Goal: Task Accomplishment & Management: Manage account settings

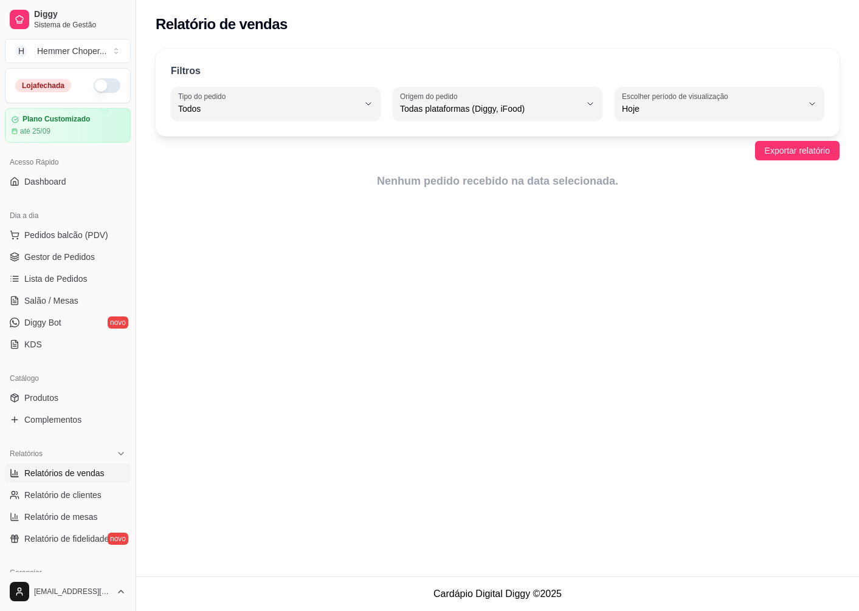
select select "ALL"
select select "0"
drag, startPoint x: 593, startPoint y: 3, endPoint x: 345, endPoint y: 263, distance: 359.8
click at [345, 263] on div "Relatório de vendas Filtros ALL Tipo do pedido Todos Entrega Retirada Mesa Cons…" at bounding box center [497, 288] width 723 height 577
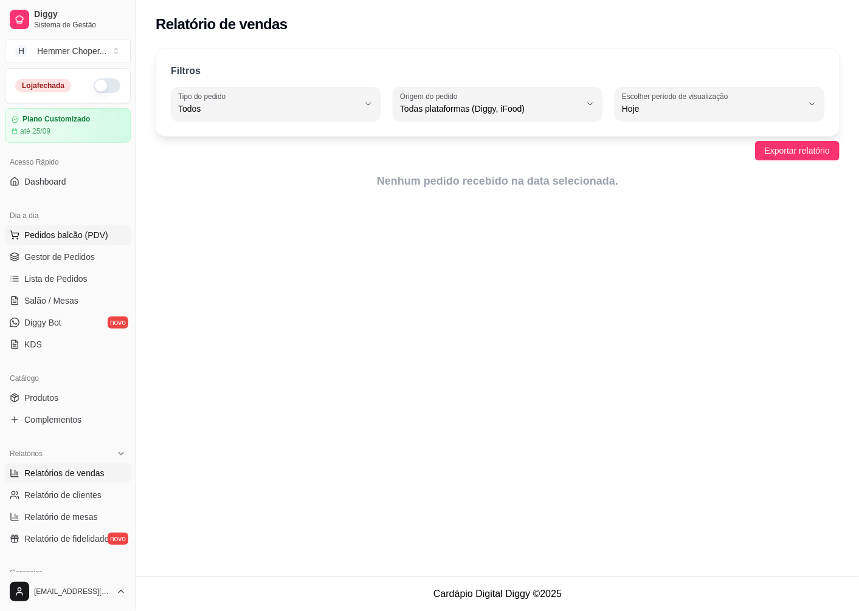
click at [94, 233] on span "Pedidos balcão (PDV)" at bounding box center [66, 235] width 84 height 12
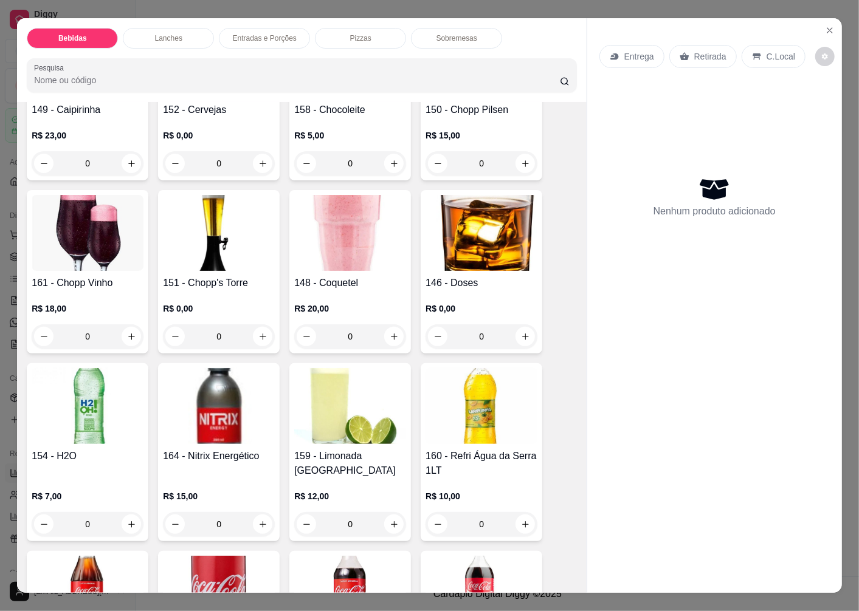
scroll to position [270, 0]
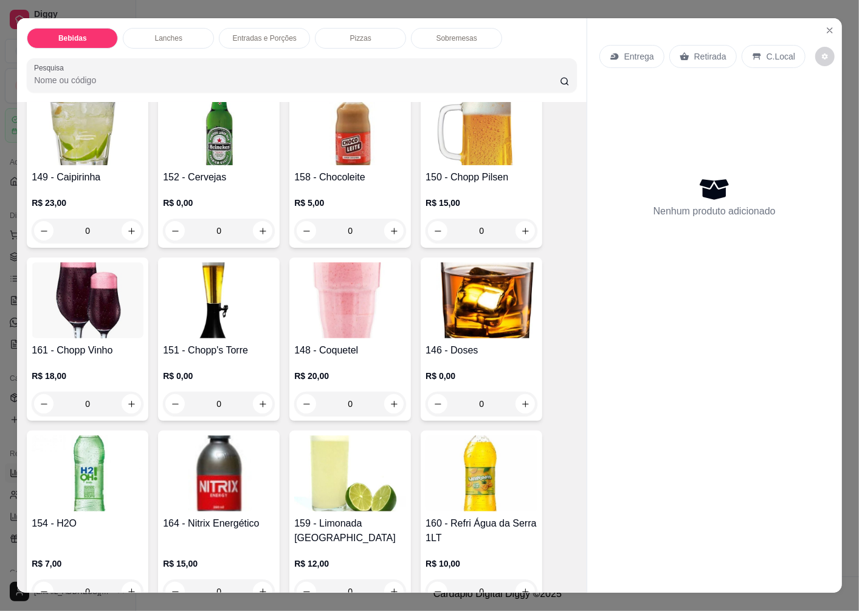
click at [489, 310] on img at bounding box center [481, 301] width 112 height 76
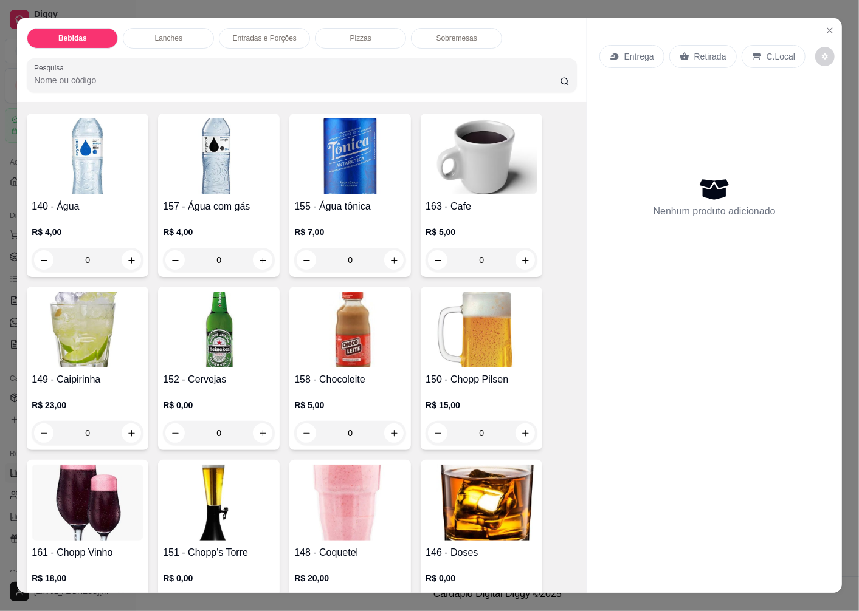
scroll to position [0, 0]
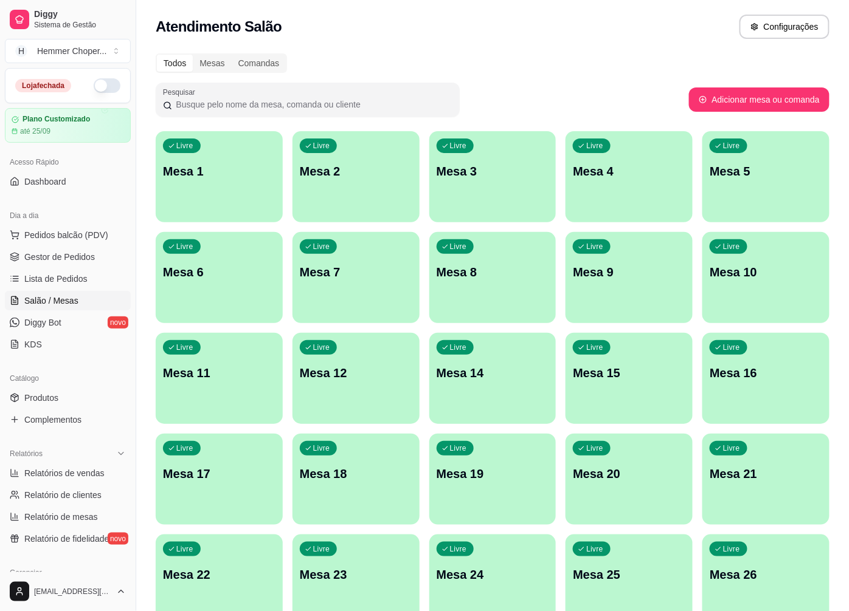
click at [233, 182] on div "Livre Mesa 1" at bounding box center [219, 169] width 127 height 77
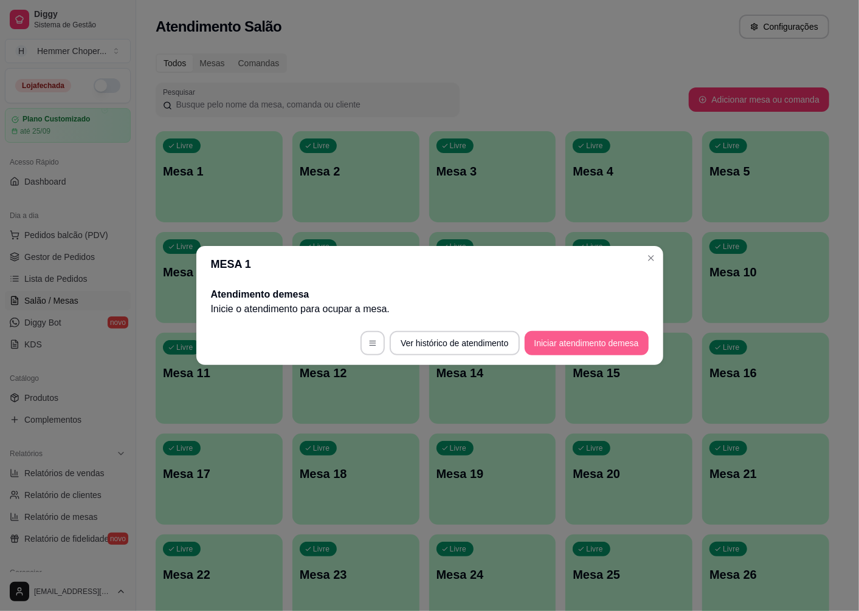
click at [605, 343] on button "Iniciar atendimento de mesa" at bounding box center [587, 343] width 124 height 24
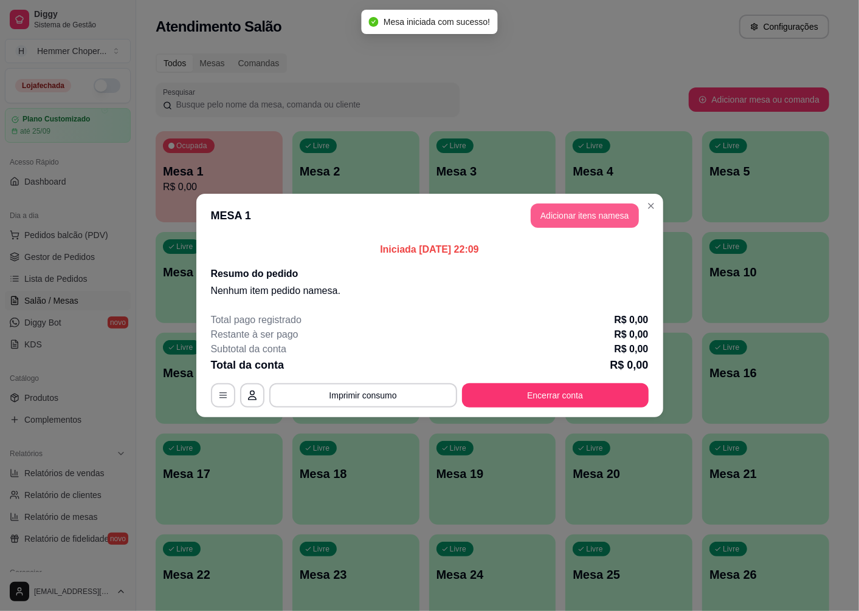
click at [570, 213] on button "Adicionar itens na mesa" at bounding box center [585, 216] width 108 height 24
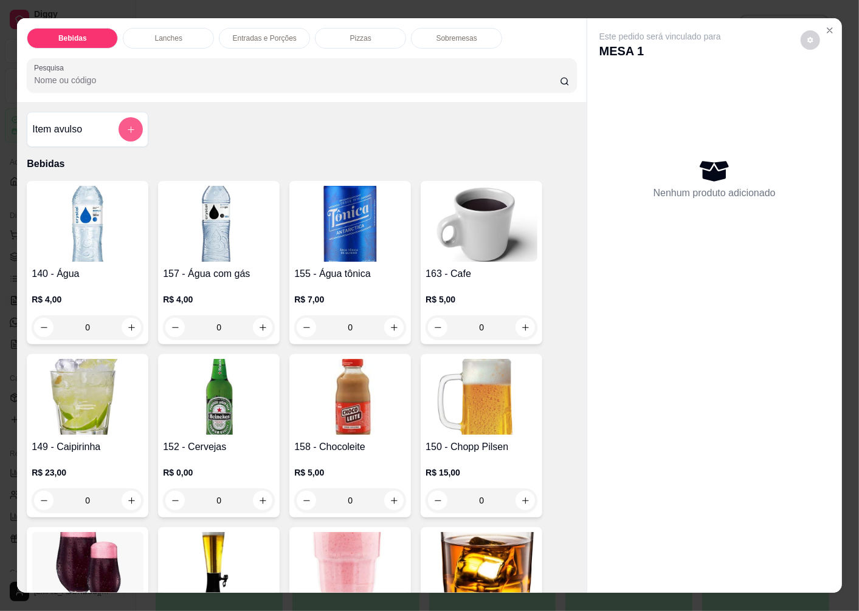
click at [126, 125] on icon "add-separate-item" at bounding box center [130, 129] width 9 height 9
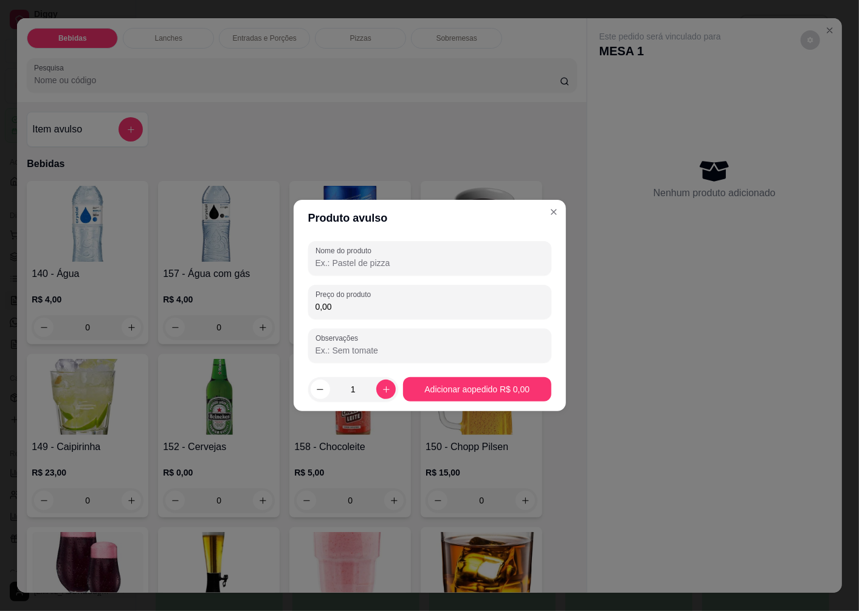
click at [394, 260] on input "Nome do produto" at bounding box center [429, 263] width 229 height 12
type input "b"
type input "100 buffet 80,00"
click at [340, 306] on input "0,00" at bounding box center [429, 307] width 229 height 12
type input "8.000,00"
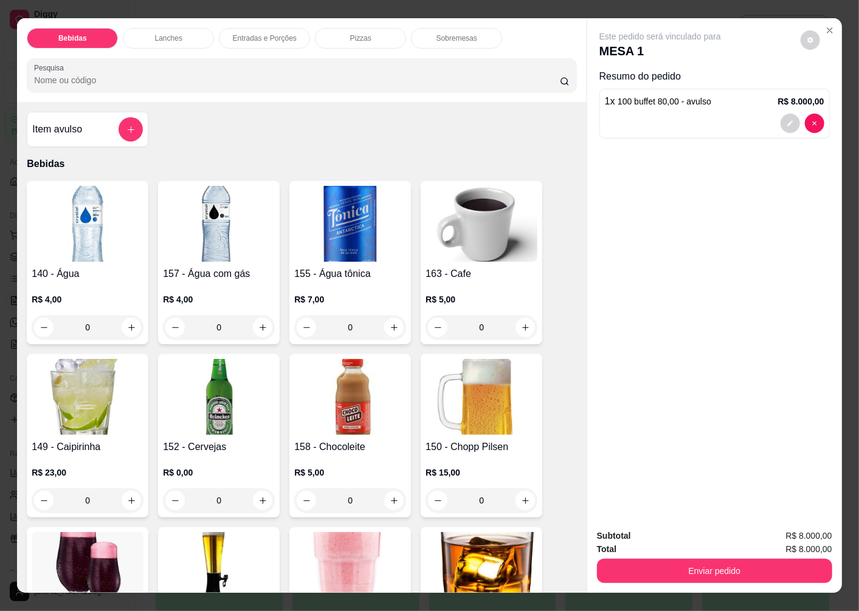
click at [88, 232] on img at bounding box center [88, 224] width 112 height 76
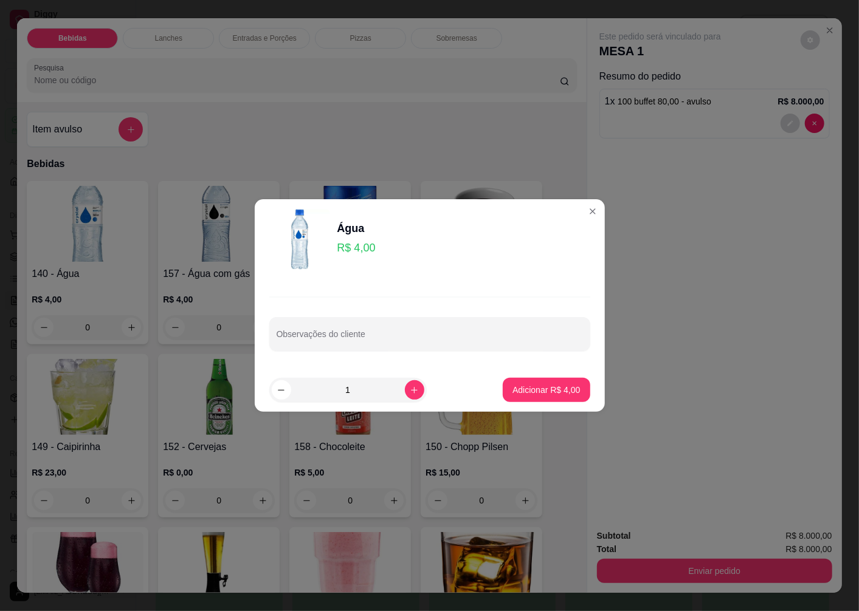
drag, startPoint x: 345, startPoint y: 391, endPoint x: 301, endPoint y: 379, distance: 45.4
click at [301, 379] on input "1" at bounding box center [348, 390] width 114 height 24
type input "31"
click at [532, 392] on p "Adicionar R$ 124,00" at bounding box center [541, 390] width 77 height 12
type input "31"
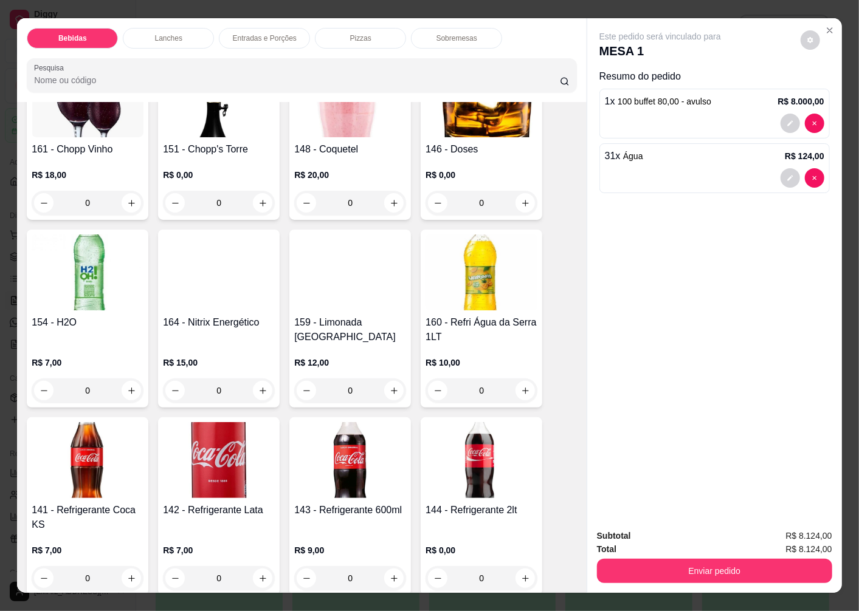
scroll to position [608, 0]
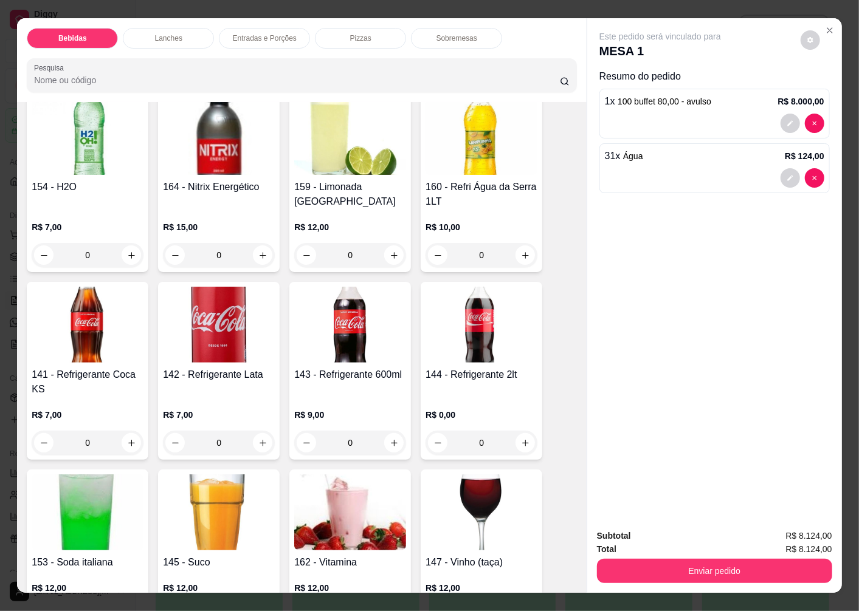
click at [92, 351] on img at bounding box center [88, 325] width 112 height 76
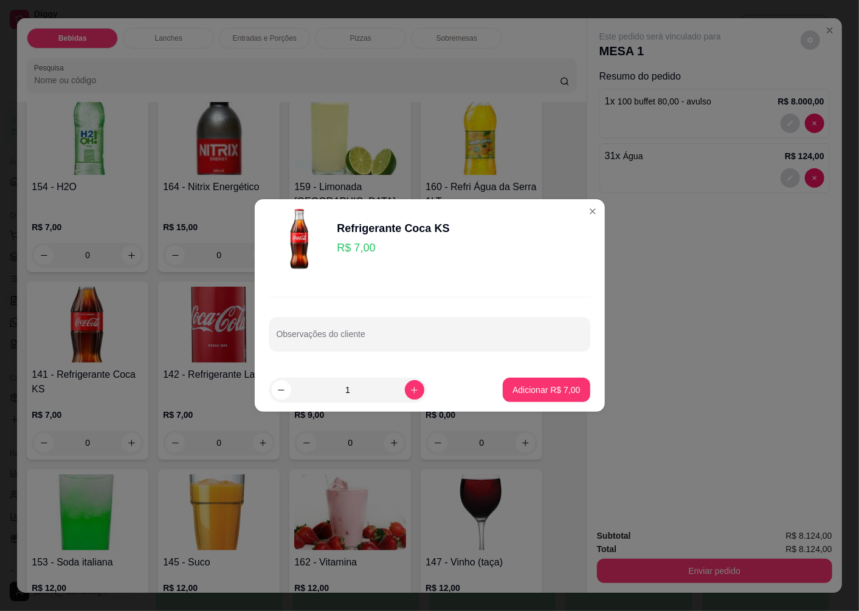
drag, startPoint x: 359, startPoint y: 391, endPoint x: 300, endPoint y: 391, distance: 59.6
click at [301, 389] on input "1" at bounding box center [348, 390] width 114 height 24
type input "120"
click at [539, 394] on p "Adicionar R$ 840,00" at bounding box center [541, 390] width 77 height 12
type input "120"
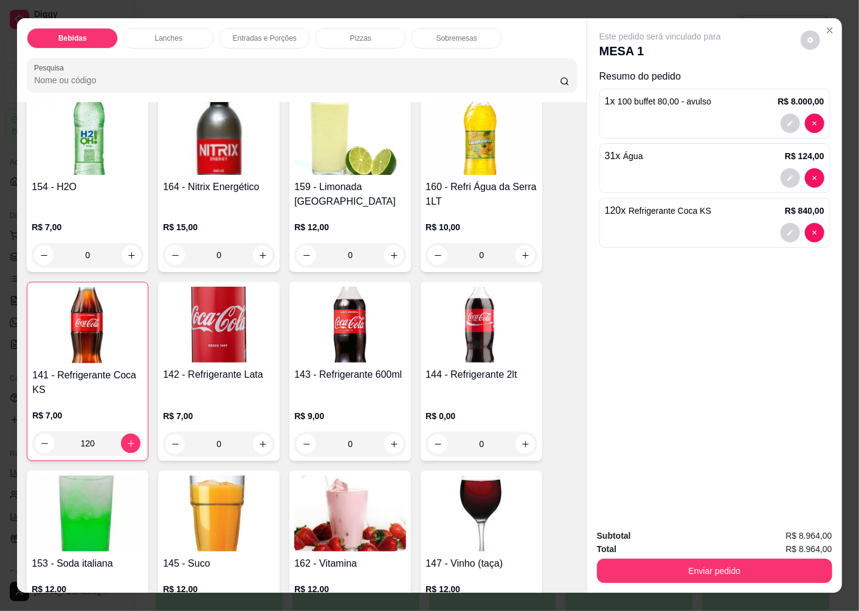
click at [359, 341] on img at bounding box center [350, 325] width 112 height 76
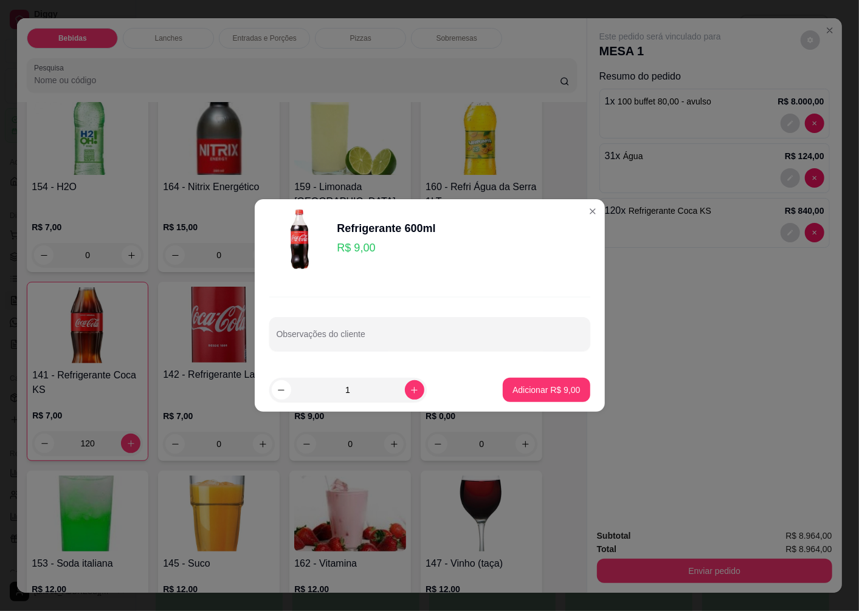
drag, startPoint x: 354, startPoint y: 390, endPoint x: 315, endPoint y: 391, distance: 39.6
click at [315, 391] on input "1" at bounding box center [348, 390] width 114 height 24
type input "31"
click at [524, 392] on p "Adicionar R$ 279,00" at bounding box center [541, 390] width 77 height 12
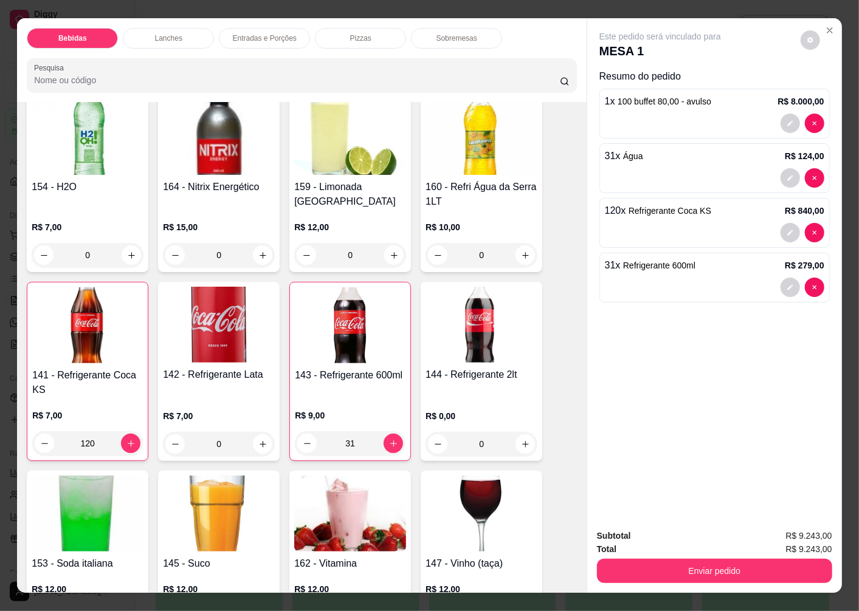
type input "31"
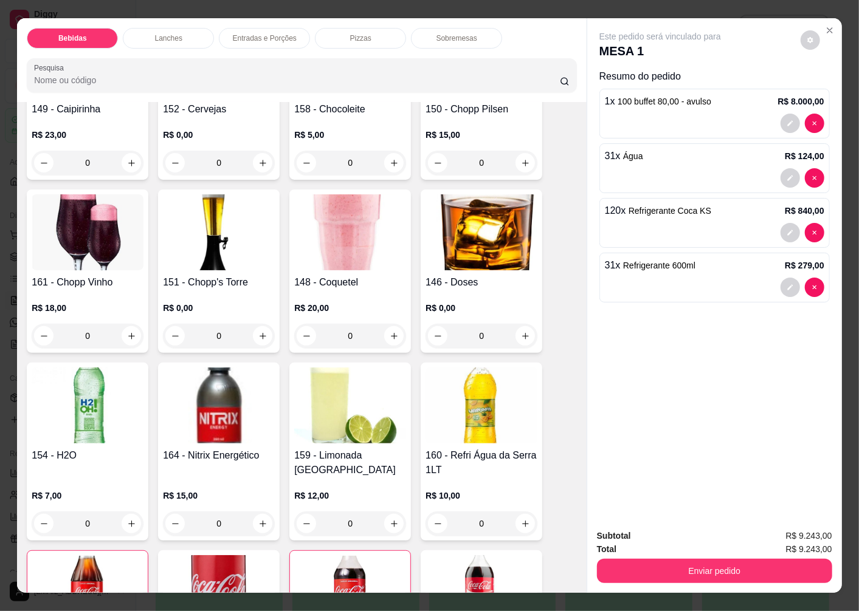
scroll to position [202, 0]
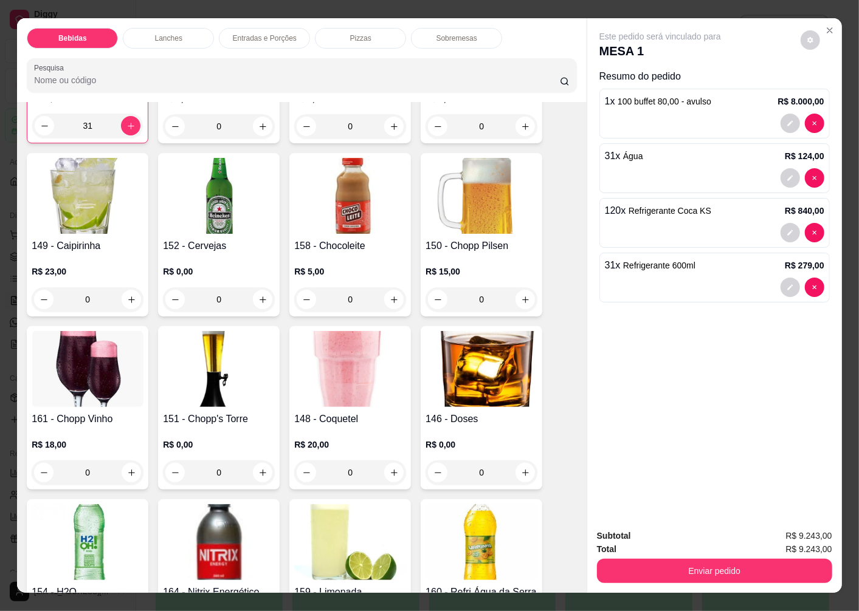
click at [205, 229] on div "152 - Cervejas R$ 0,00 0" at bounding box center [219, 235] width 122 height 164
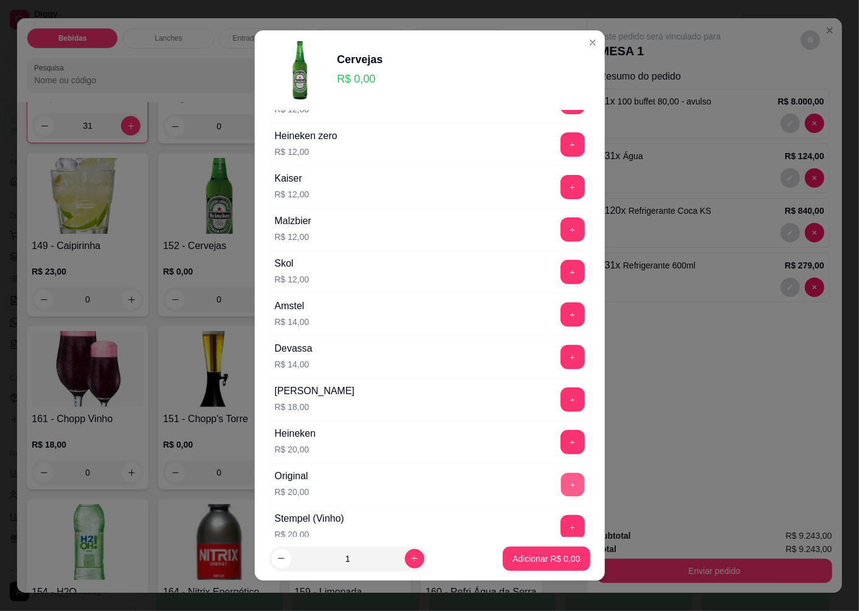
click at [560, 482] on button "+" at bounding box center [572, 486] width 24 height 24
drag, startPoint x: 349, startPoint y: 560, endPoint x: 306, endPoint y: 562, distance: 43.2
click at [306, 562] on input "1" at bounding box center [348, 559] width 114 height 24
type input "115"
click at [530, 557] on p "Adicionar R$ 2.300,00" at bounding box center [537, 559] width 81 height 12
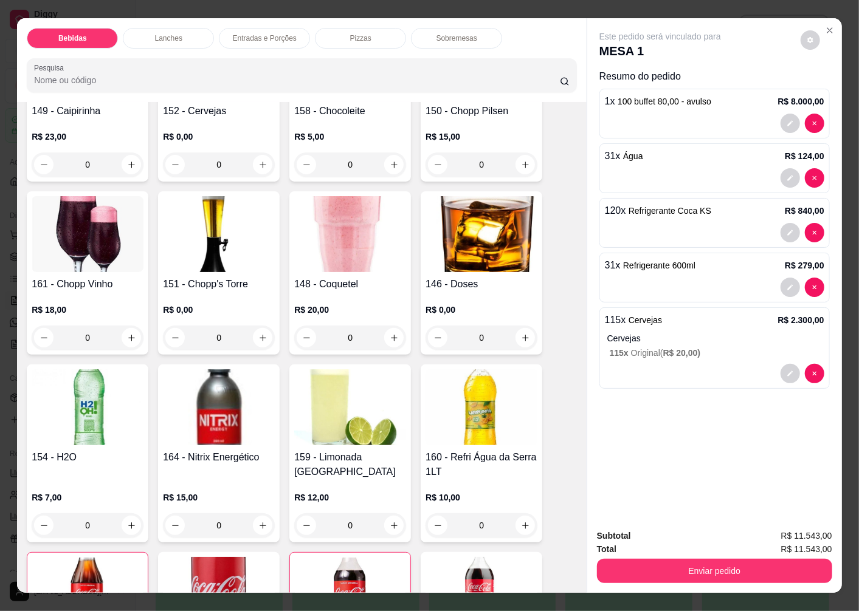
scroll to position [0, 0]
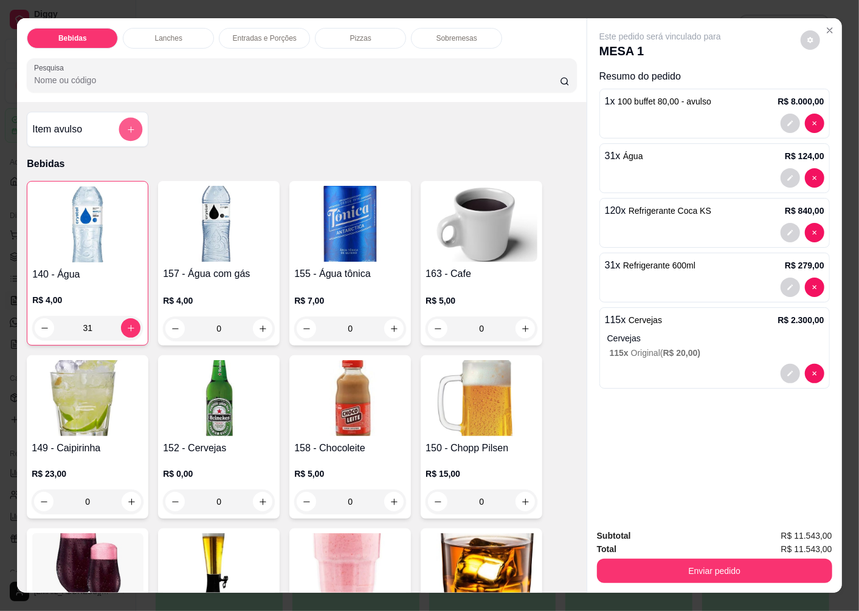
click at [128, 126] on icon "add-separate-item" at bounding box center [131, 129] width 6 height 6
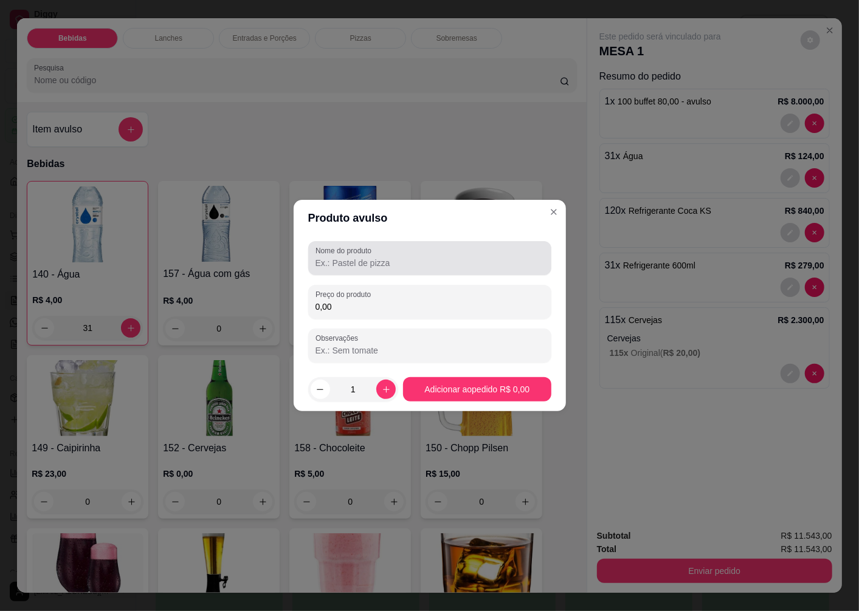
click at [363, 262] on input "Nome do produto" at bounding box center [429, 263] width 229 height 12
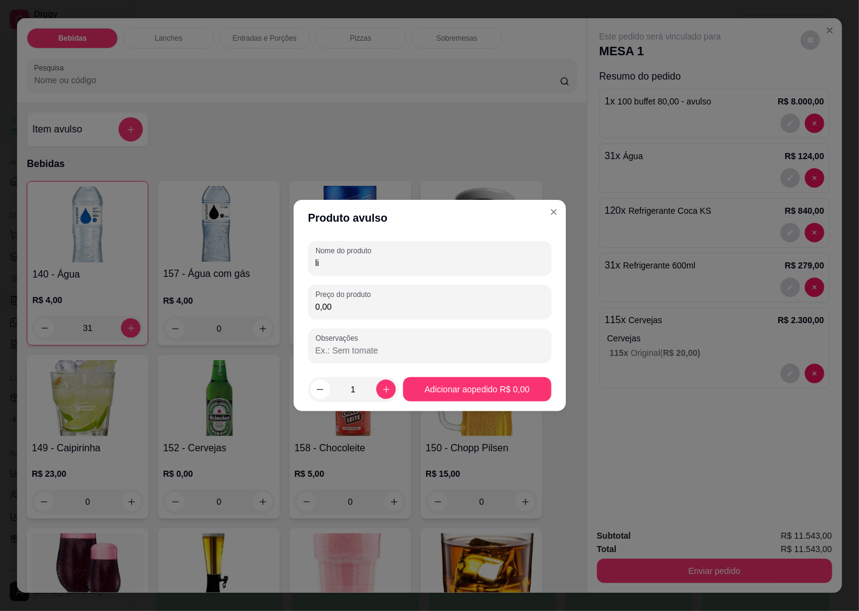
type input "l"
click at [365, 307] on input "0,00" at bounding box center [429, 307] width 229 height 12
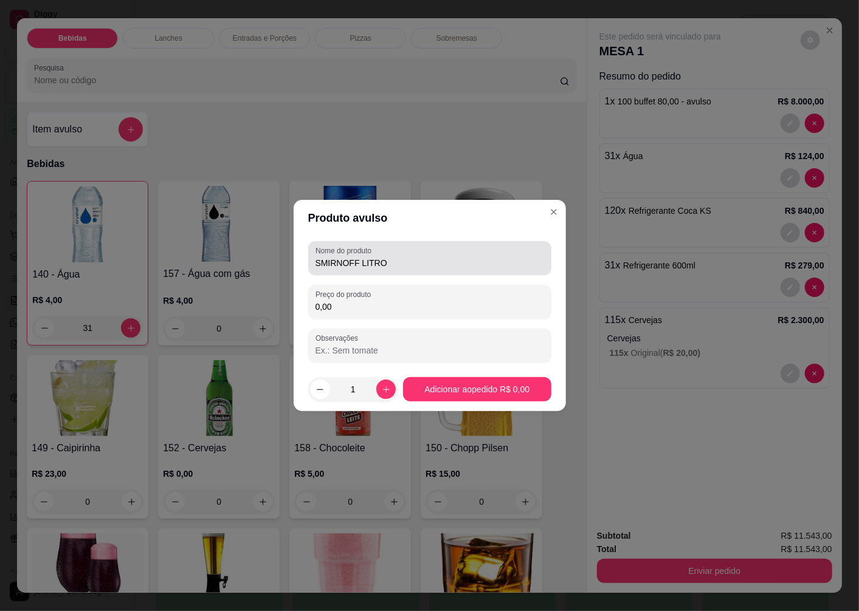
click at [403, 263] on input "SMIRNOFF LITRO" at bounding box center [429, 263] width 229 height 12
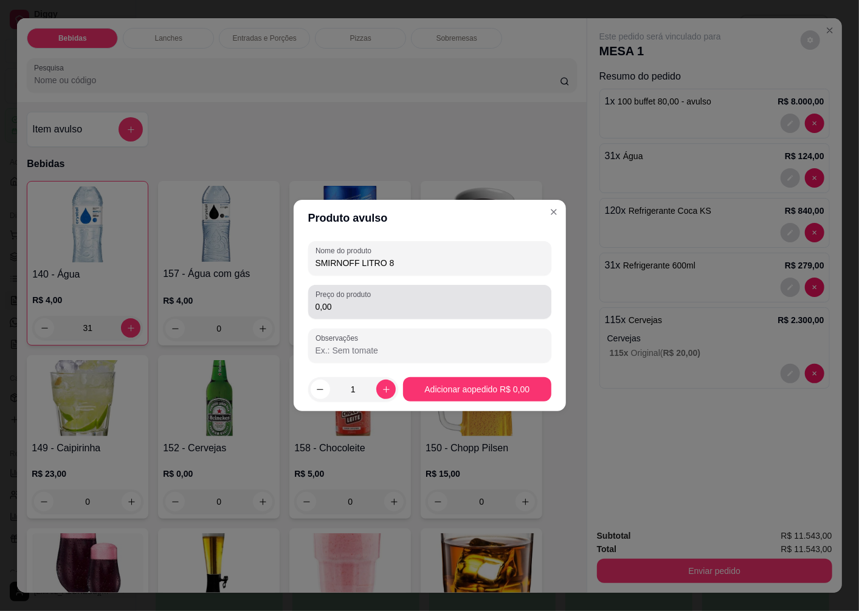
type input "SMIRNOFF LITRO 8"
click at [353, 306] on input "0,00" at bounding box center [429, 307] width 229 height 12
type input "720,00"
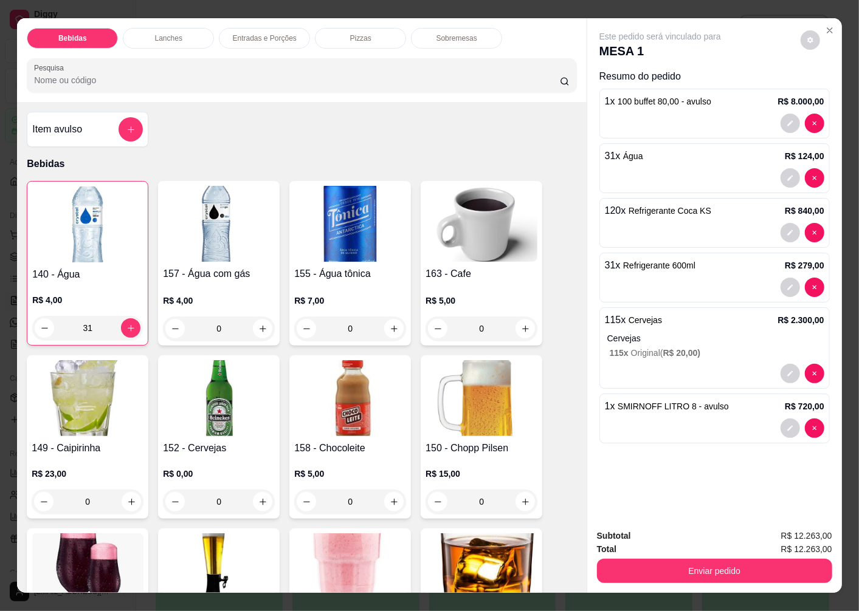
click at [215, 412] on img at bounding box center [219, 398] width 112 height 76
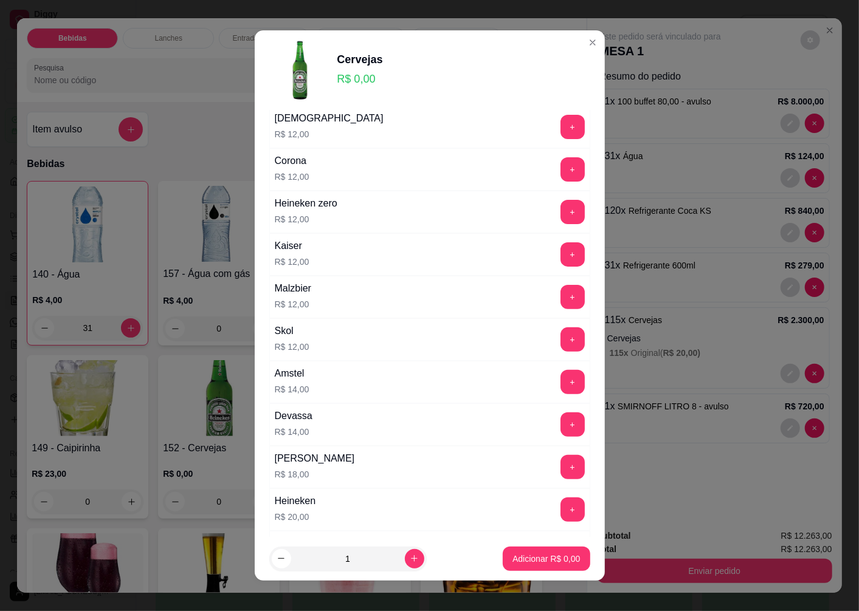
scroll to position [337, 0]
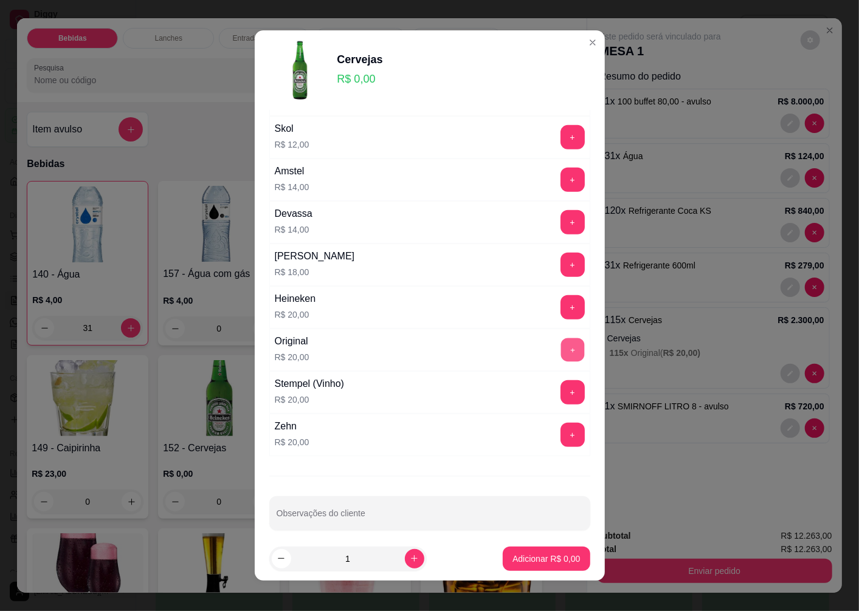
click at [560, 349] on button "+" at bounding box center [572, 351] width 24 height 24
click at [509, 558] on p "Adicionar R$ 20,00" at bounding box center [544, 559] width 71 height 12
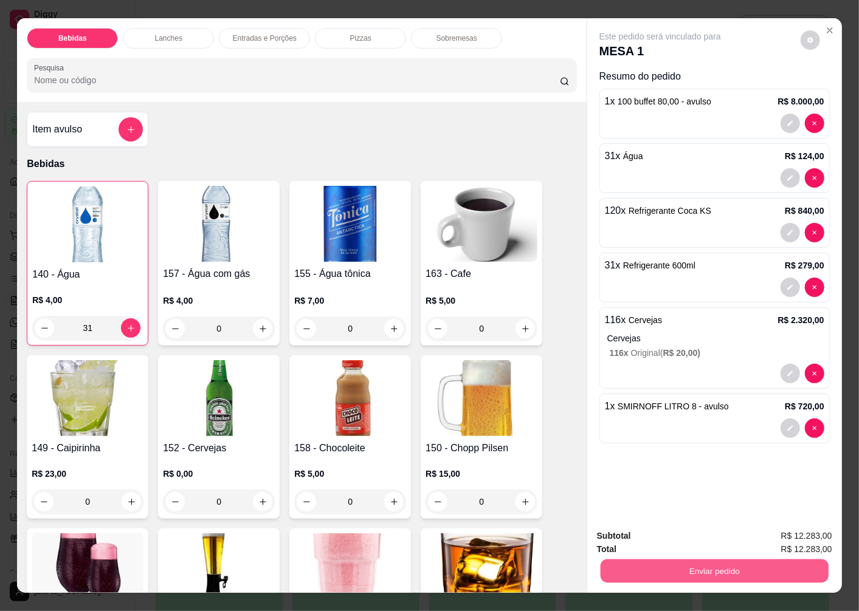
click at [621, 564] on button "Enviar pedido" at bounding box center [715, 571] width 228 height 24
click at [635, 538] on button "Não registrar e enviar pedido" at bounding box center [674, 536] width 123 height 22
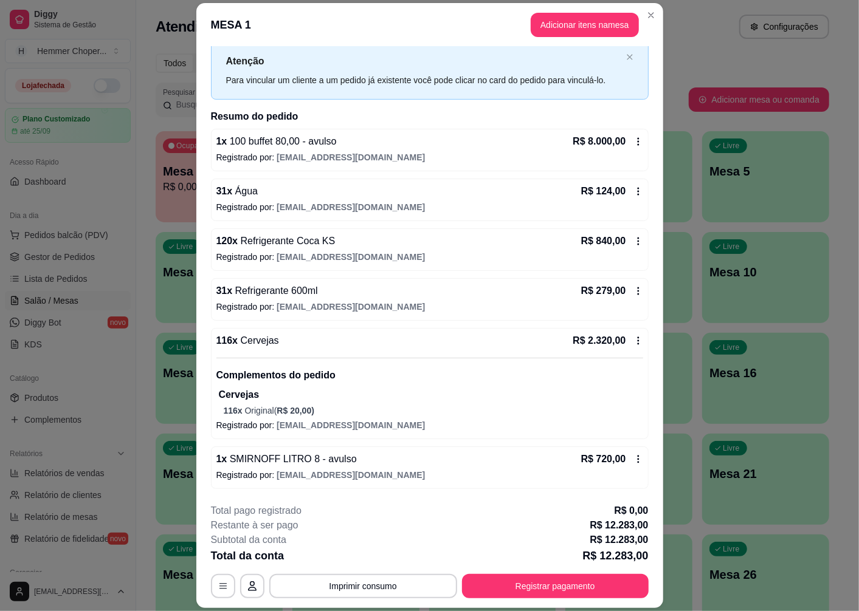
scroll to position [35, 0]
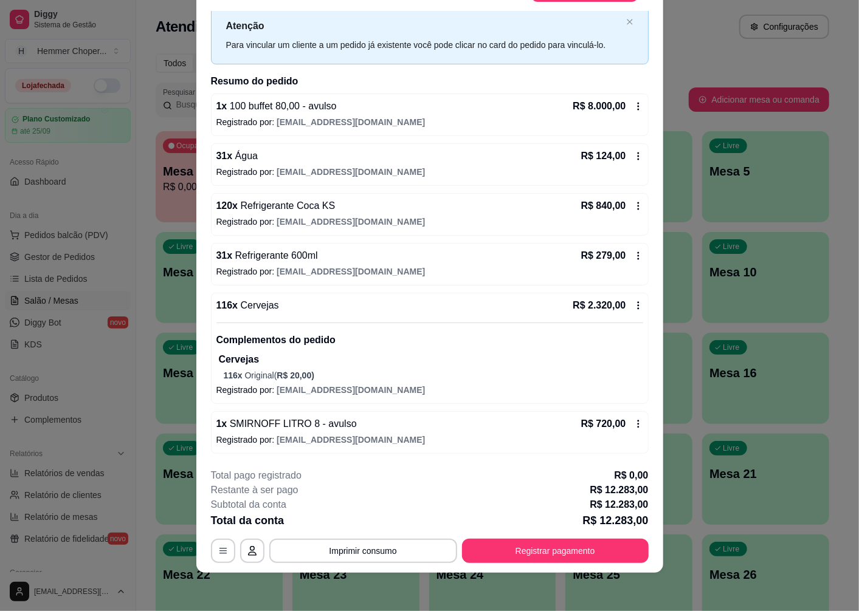
click at [469, 415] on div "1 x SMIRNOFF LITRO 8 - avulso R$ 720,00 Registrado por: charlespaulo5@gmail.com" at bounding box center [430, 433] width 438 height 43
click at [615, 203] on div "R$ 840,00" at bounding box center [612, 206] width 62 height 15
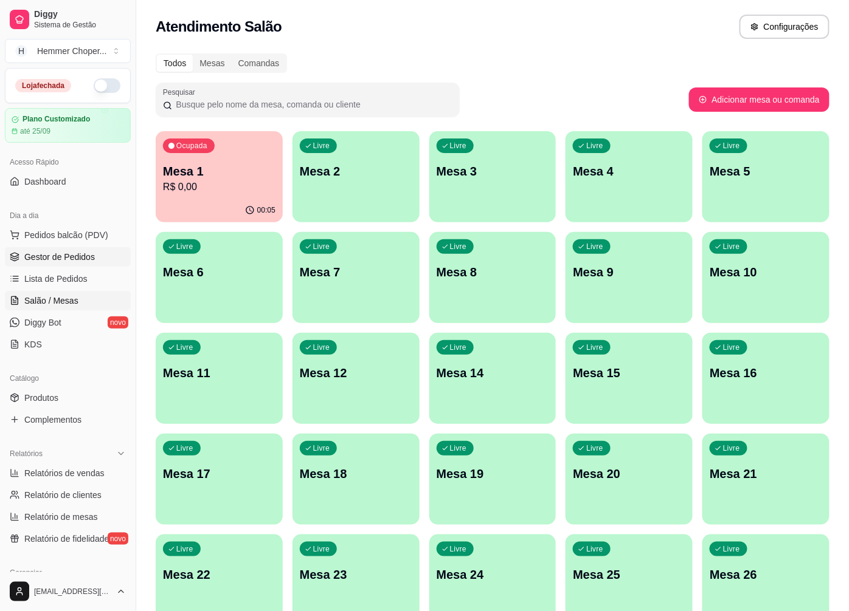
click at [59, 256] on span "Gestor de Pedidos" at bounding box center [59, 257] width 71 height 12
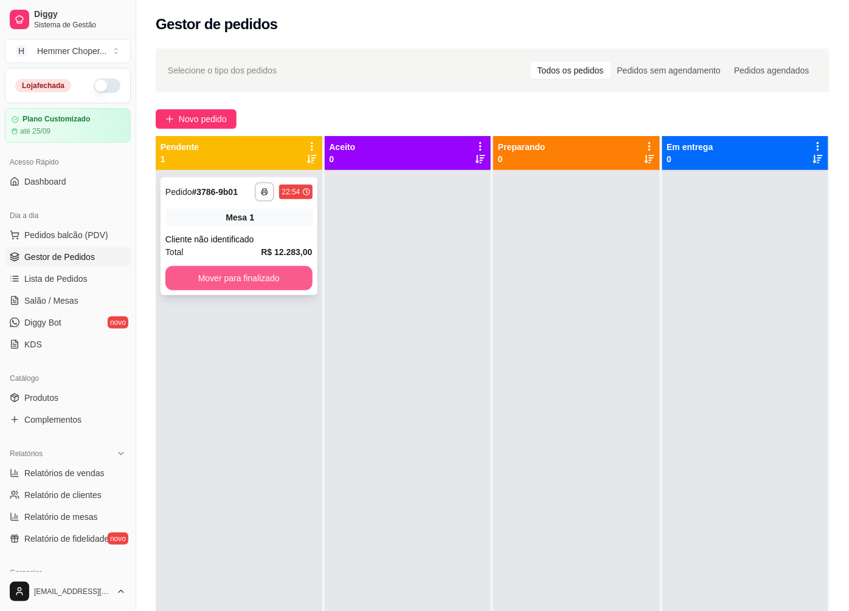
click at [222, 278] on button "Mover para finalizado" at bounding box center [238, 278] width 147 height 24
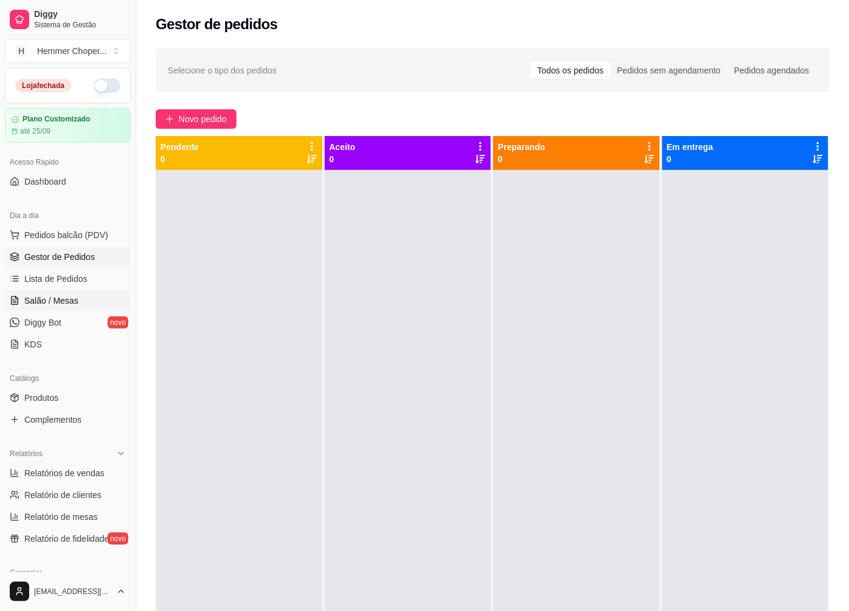
click at [69, 308] on link "Salão / Mesas" at bounding box center [68, 300] width 126 height 19
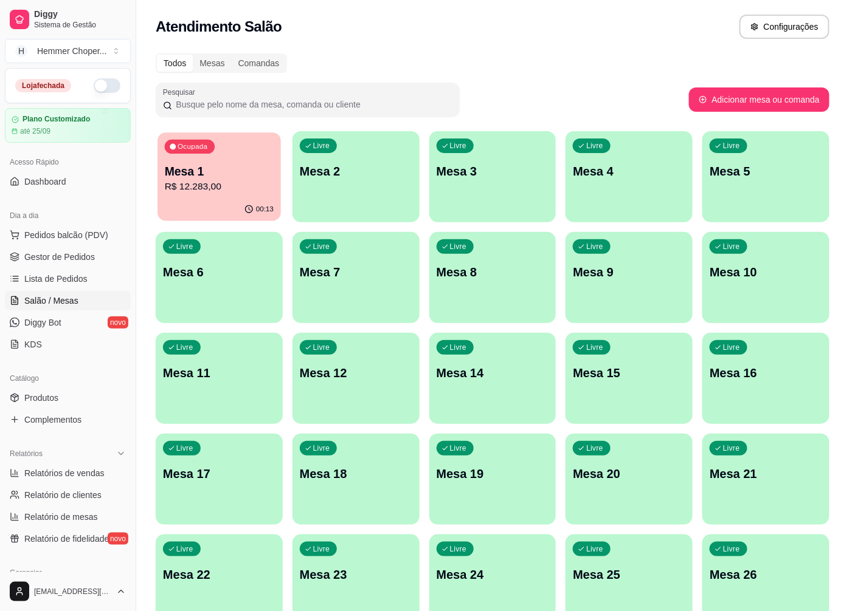
click at [244, 198] on div "Ocupada Mesa 1 R$ 12.283,00" at bounding box center [218, 166] width 123 height 66
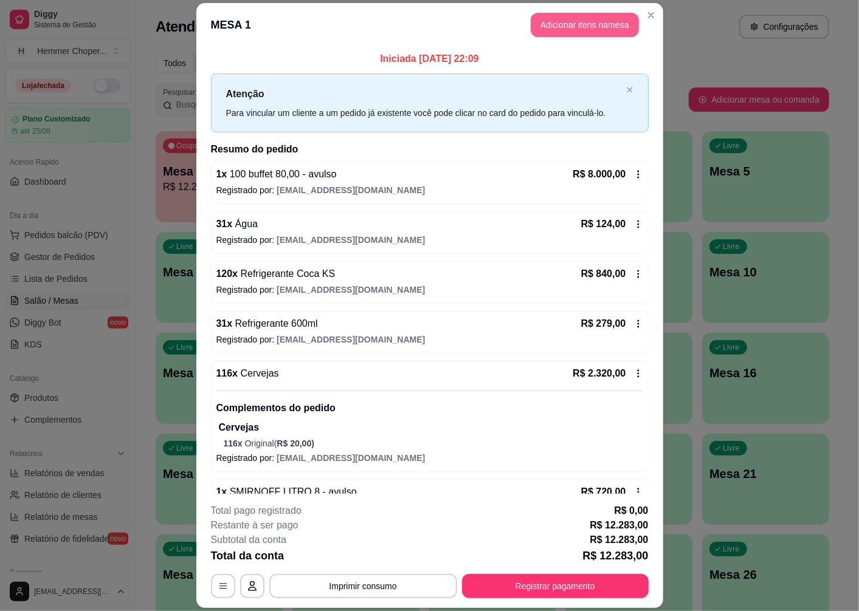
click at [566, 22] on button "Adicionar itens na mesa" at bounding box center [585, 25] width 108 height 24
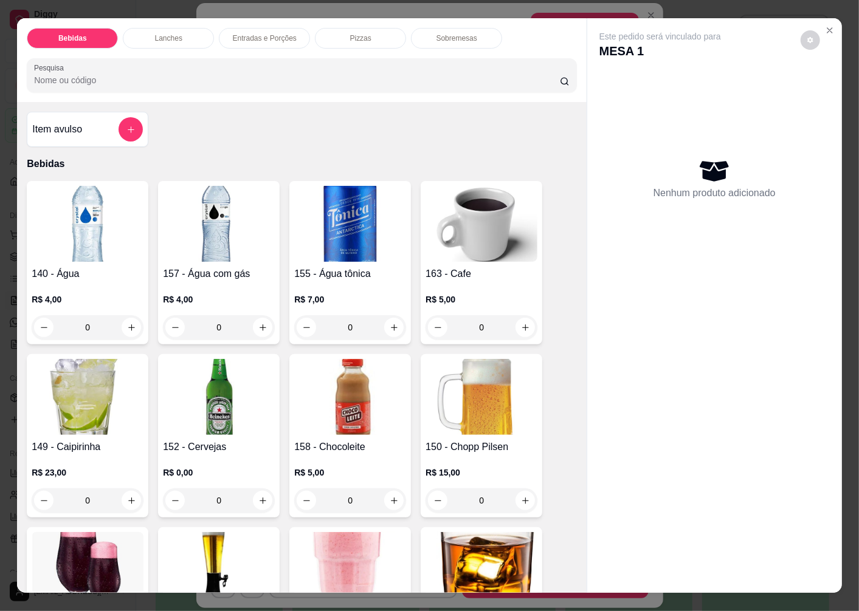
click at [219, 414] on img at bounding box center [219, 397] width 112 height 76
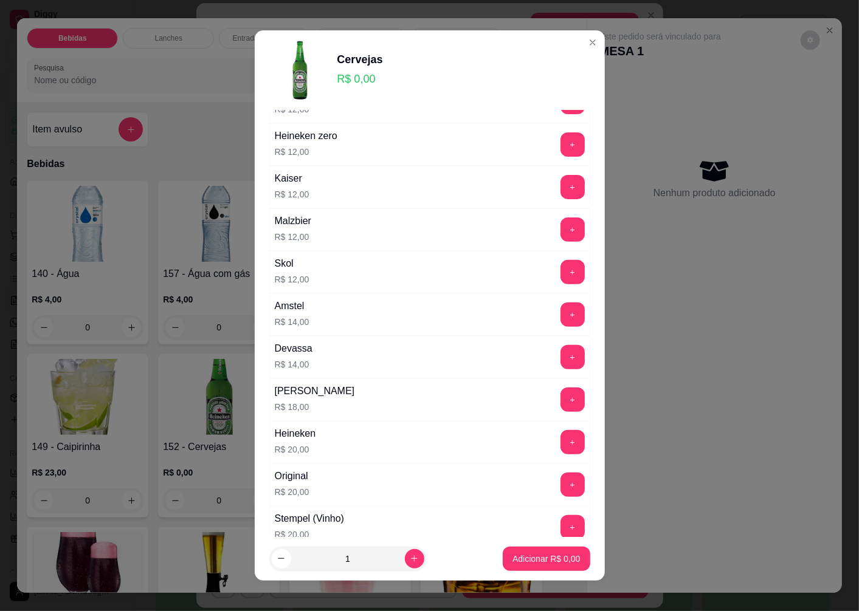
scroll to position [337, 0]
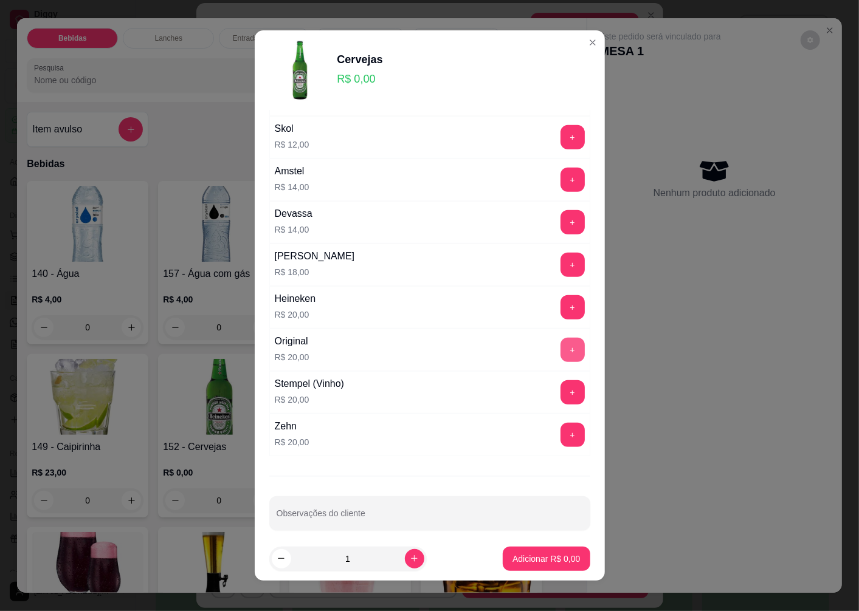
click at [560, 345] on button "+" at bounding box center [572, 350] width 24 height 24
click at [509, 557] on p "Adicionar R$ 20,00" at bounding box center [544, 559] width 71 height 12
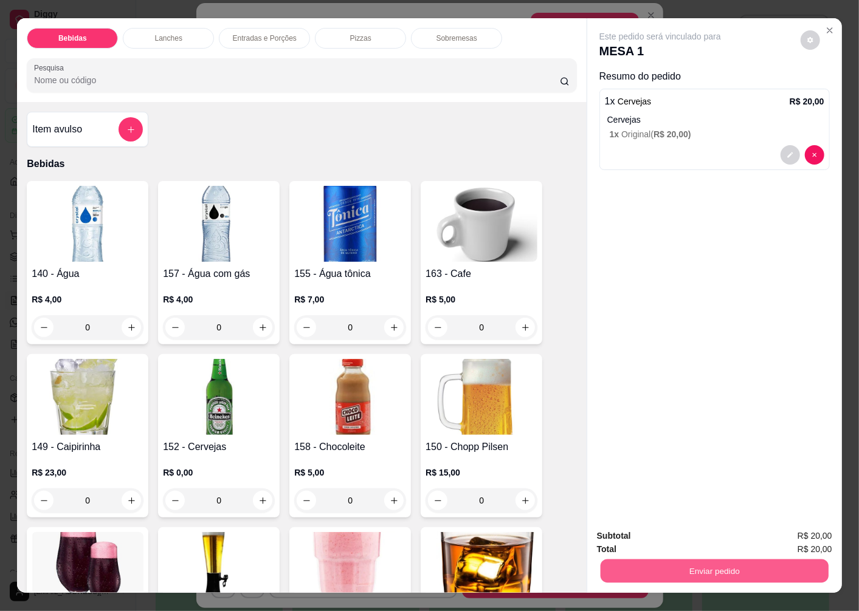
click at [635, 568] on button "Enviar pedido" at bounding box center [715, 571] width 228 height 24
click at [629, 531] on button "Não registrar e enviar pedido" at bounding box center [674, 536] width 126 height 23
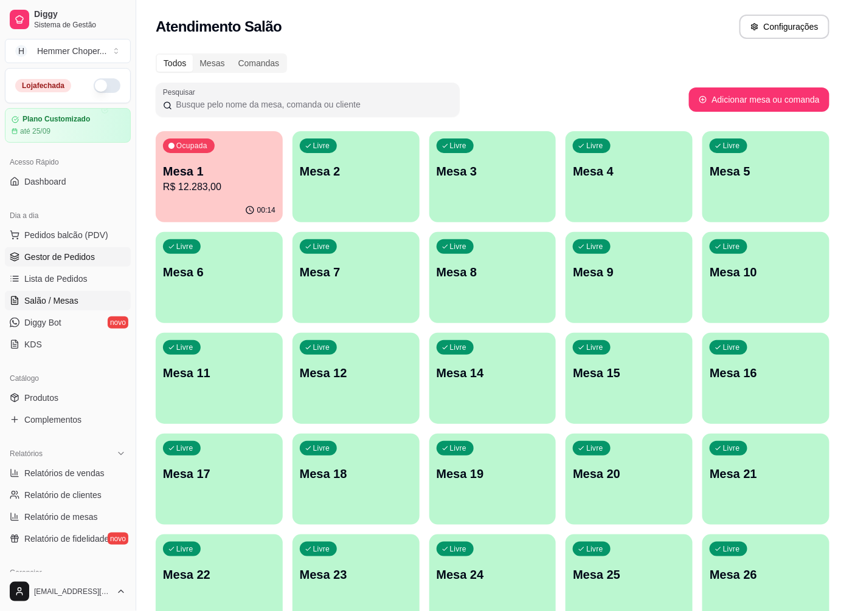
click at [67, 257] on span "Gestor de Pedidos" at bounding box center [59, 257] width 71 height 12
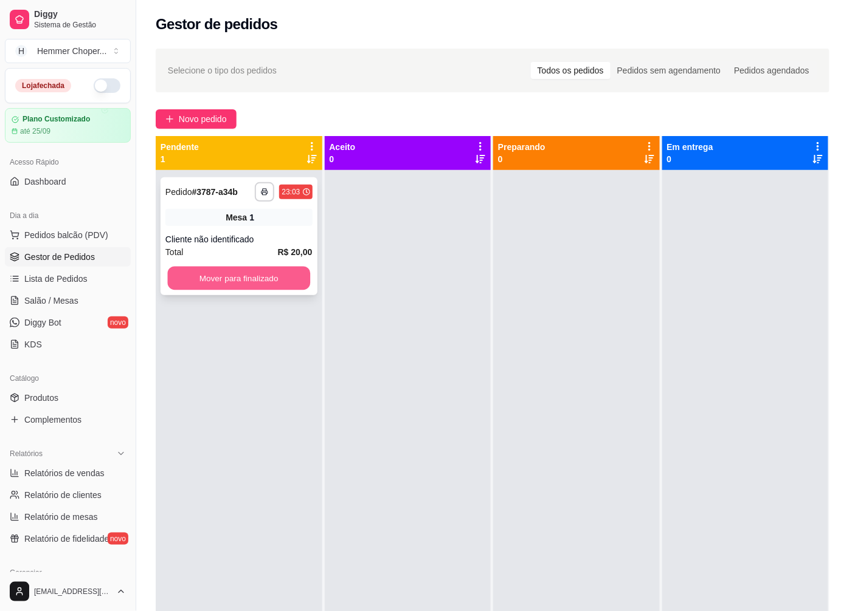
click at [207, 277] on button "Mover para finalizado" at bounding box center [239, 279] width 142 height 24
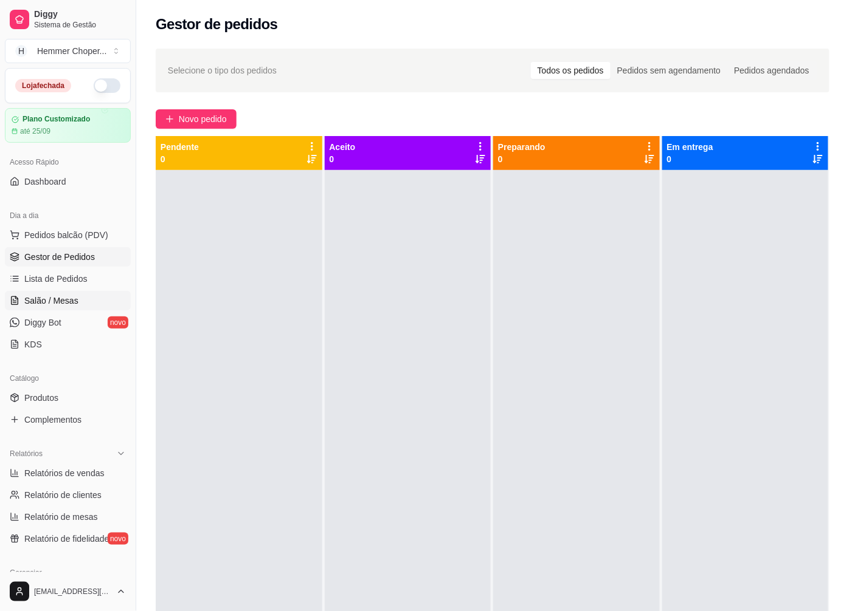
click at [44, 300] on span "Salão / Mesas" at bounding box center [51, 301] width 54 height 12
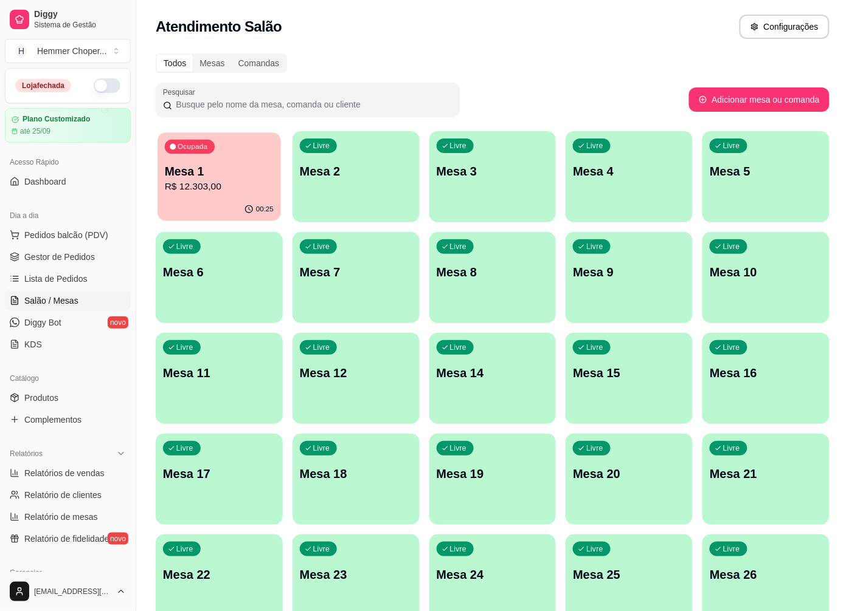
click at [222, 191] on p "R$ 12.303,00" at bounding box center [219, 187] width 109 height 14
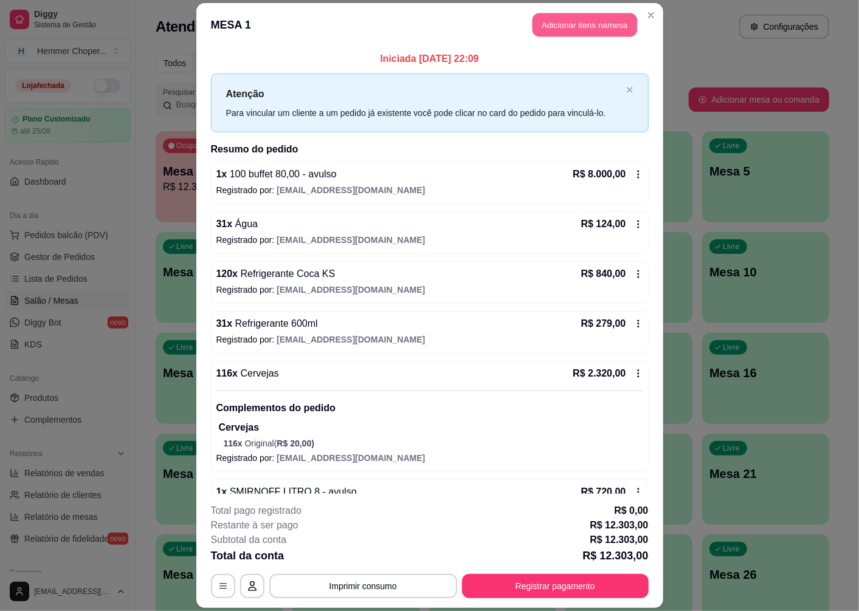
click at [607, 25] on button "Adicionar itens na mesa" at bounding box center [584, 25] width 105 height 24
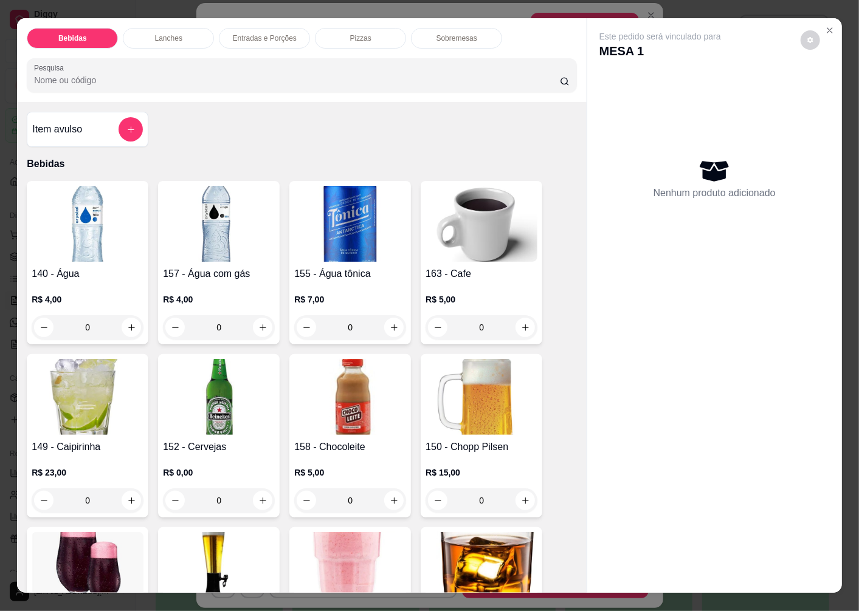
click at [222, 423] on img at bounding box center [219, 397] width 112 height 76
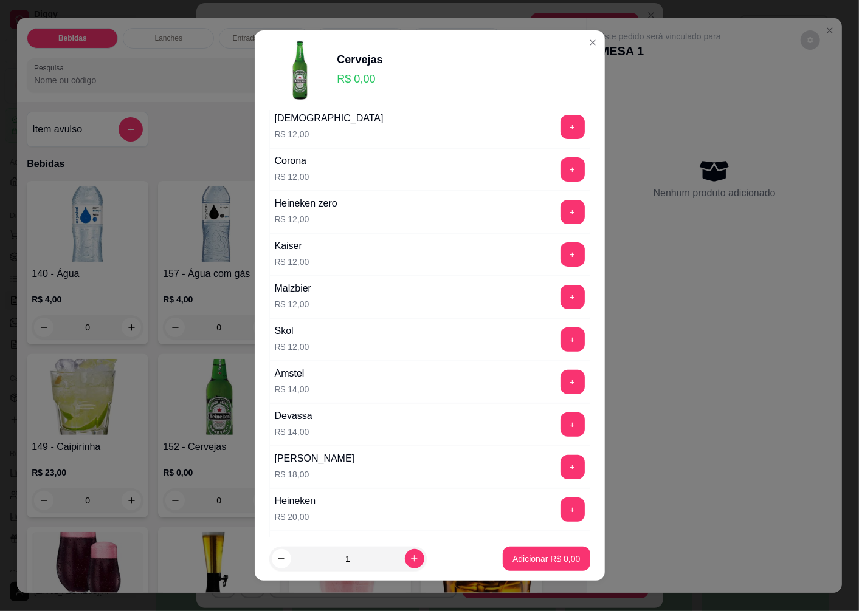
scroll to position [270, 0]
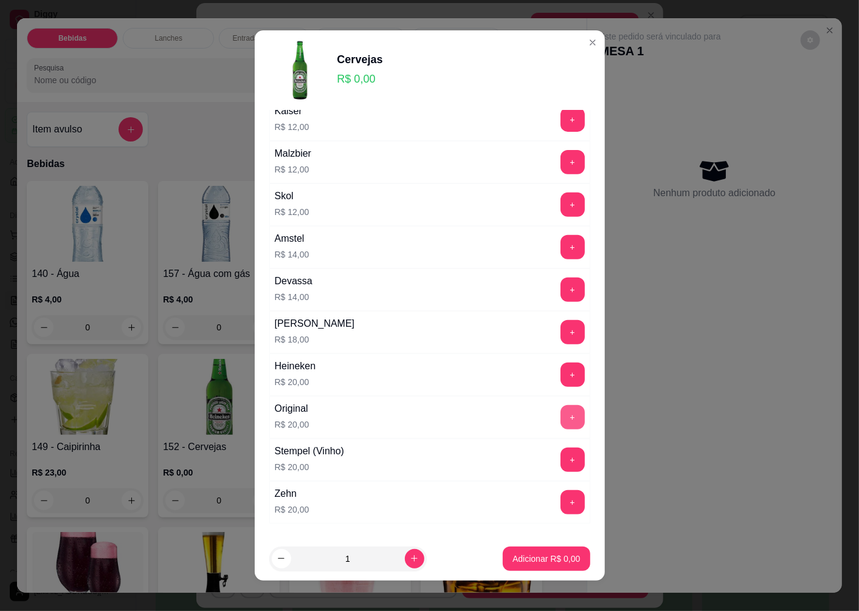
click at [560, 422] on button "+" at bounding box center [572, 417] width 24 height 24
click at [410, 557] on icon "increase-product-quantity" at bounding box center [414, 558] width 9 height 9
type input "2"
click at [508, 560] on p "Adicionar R$ 40,00" at bounding box center [544, 559] width 72 height 12
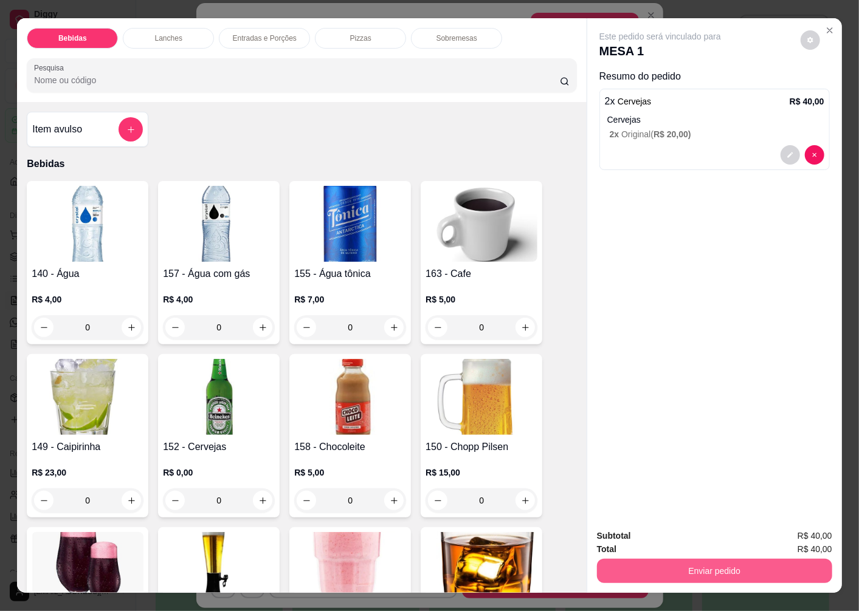
click at [633, 566] on button "Enviar pedido" at bounding box center [714, 571] width 235 height 24
click at [622, 535] on button "Não registrar e enviar pedido" at bounding box center [674, 536] width 126 height 23
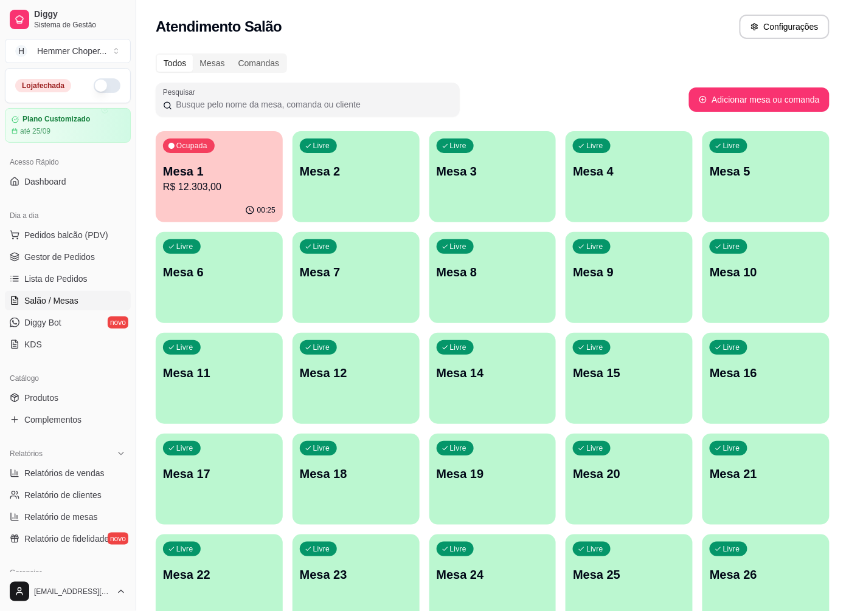
click at [198, 171] on p "Mesa 1" at bounding box center [219, 171] width 112 height 17
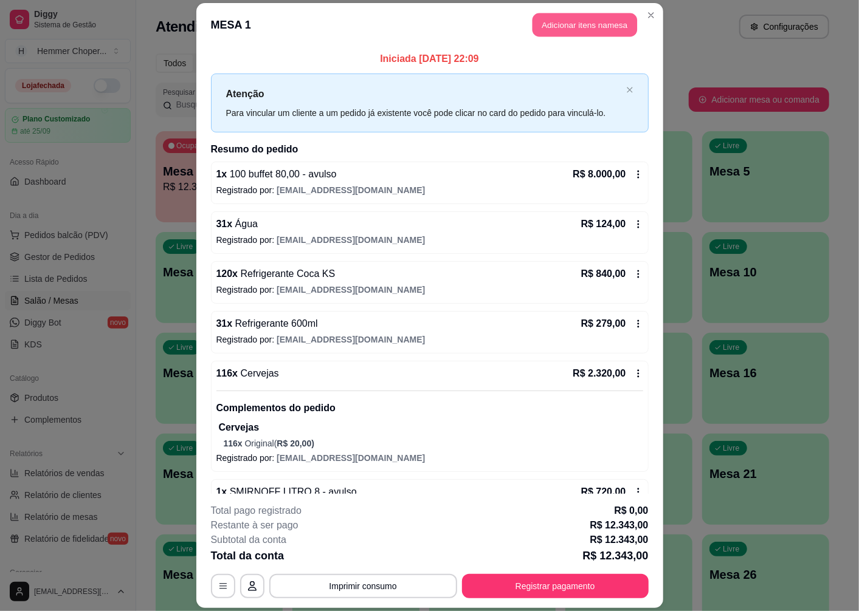
click at [578, 24] on button "Adicionar itens na mesa" at bounding box center [584, 25] width 105 height 24
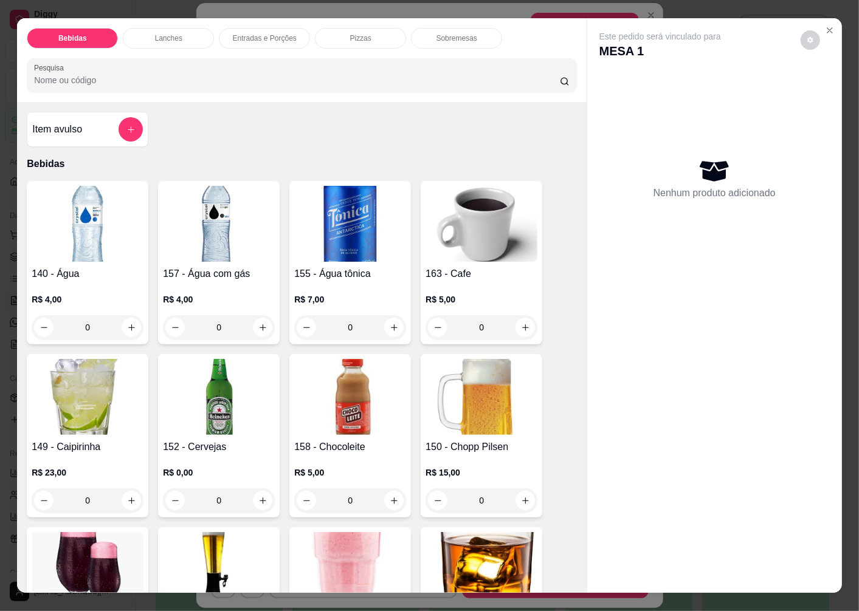
click at [221, 373] on img at bounding box center [219, 397] width 112 height 76
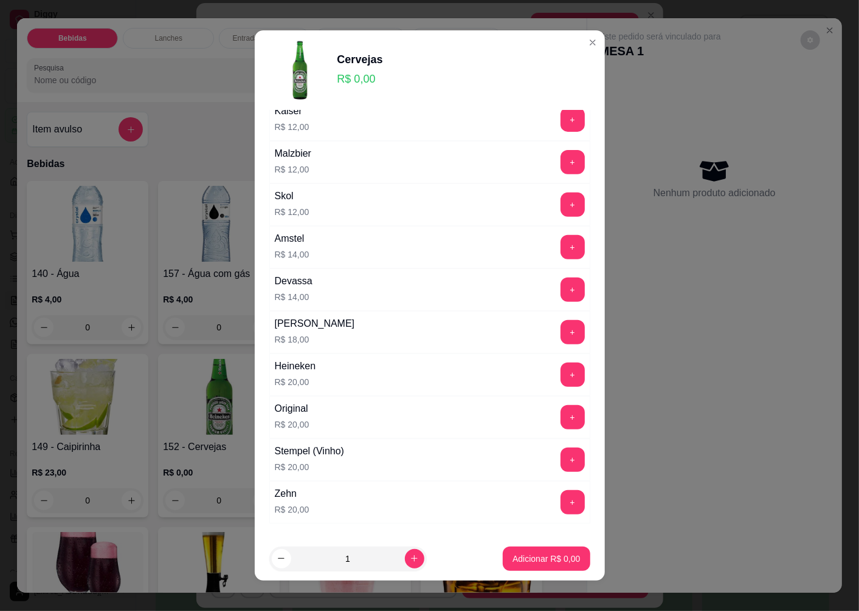
scroll to position [337, 0]
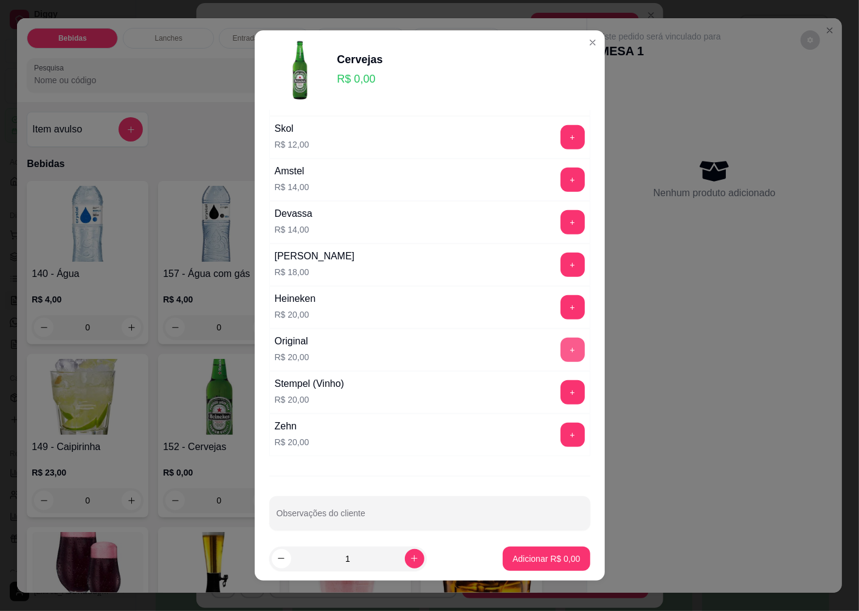
click at [560, 354] on button "+" at bounding box center [572, 350] width 24 height 24
click at [511, 553] on p "Adicionar R$ 20,00" at bounding box center [544, 559] width 71 height 12
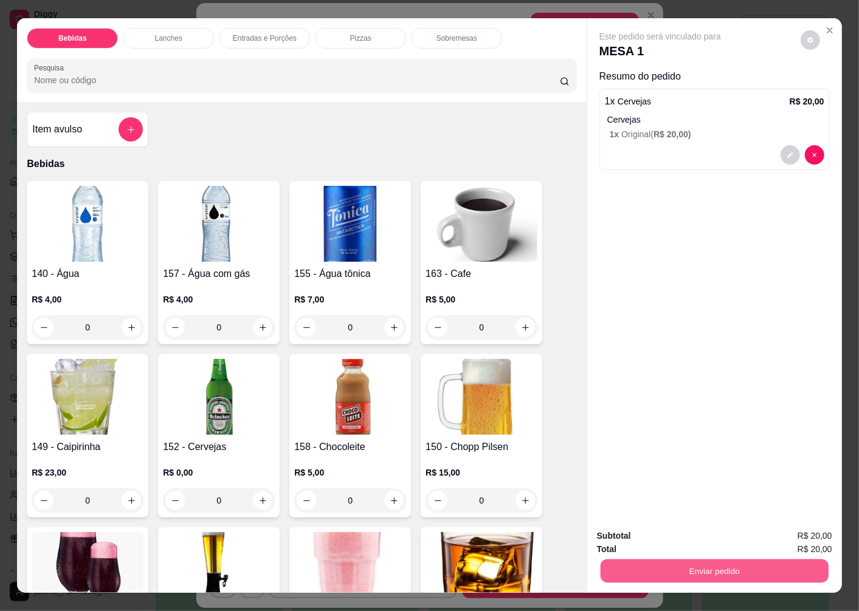
click at [641, 564] on button "Enviar pedido" at bounding box center [715, 571] width 228 height 24
click at [621, 541] on button "Não registrar e enviar pedido" at bounding box center [674, 536] width 126 height 23
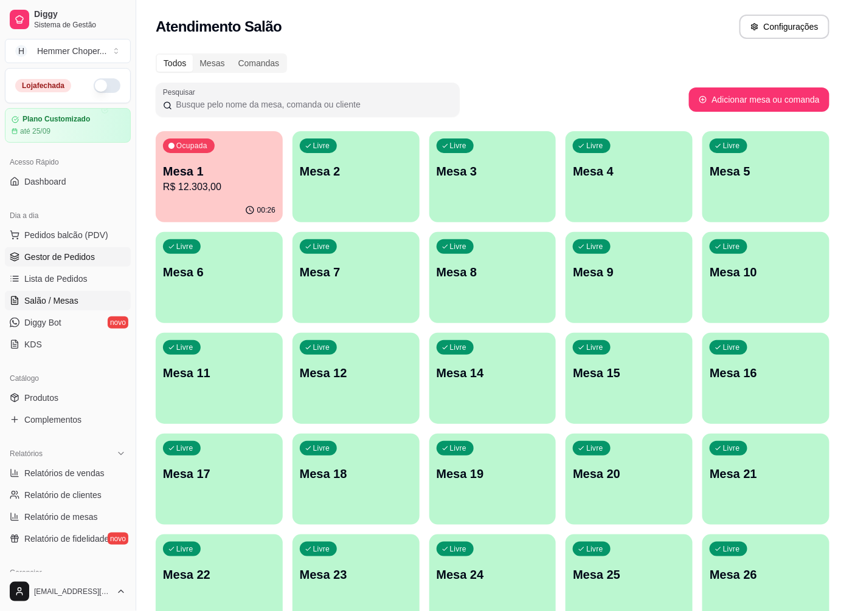
click at [52, 258] on span "Gestor de Pedidos" at bounding box center [59, 257] width 71 height 12
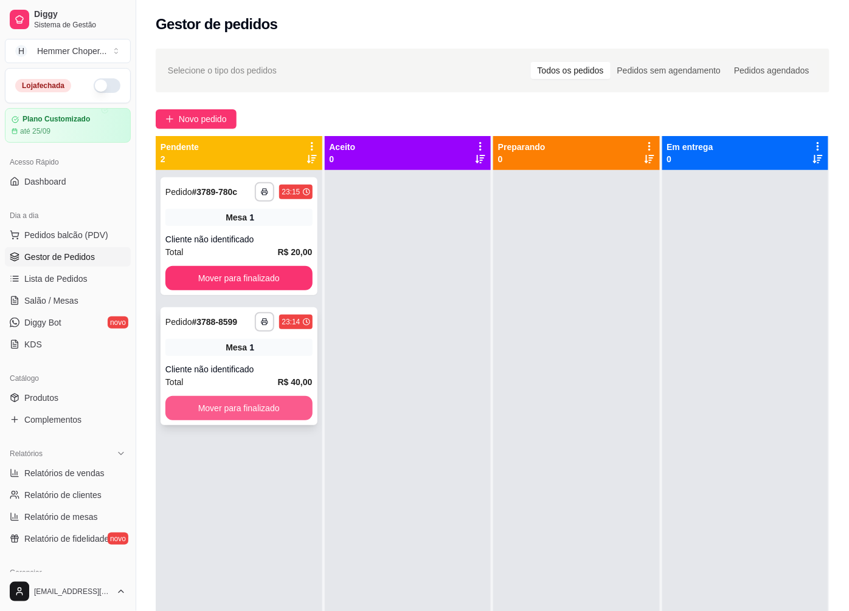
click at [259, 408] on button "Mover para finalizado" at bounding box center [238, 408] width 147 height 24
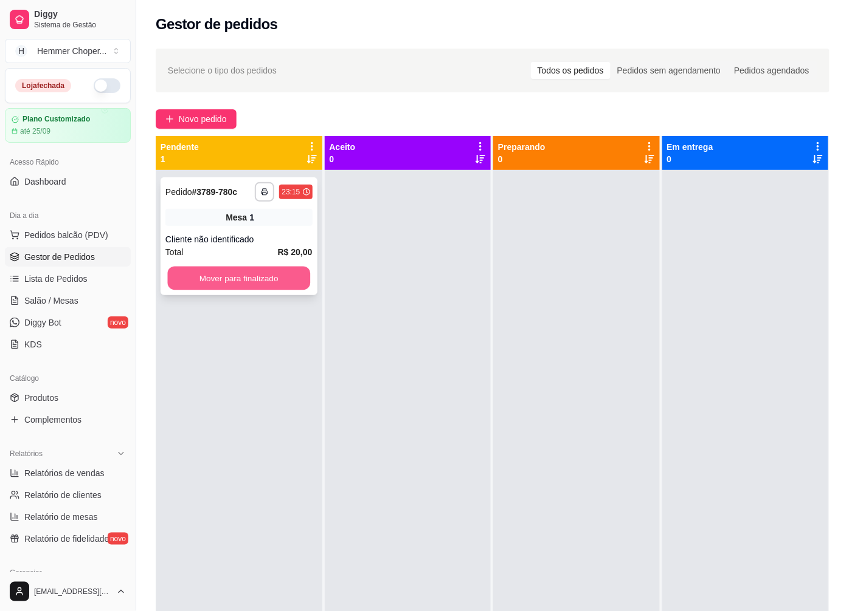
click at [252, 281] on button "Mover para finalizado" at bounding box center [239, 279] width 142 height 24
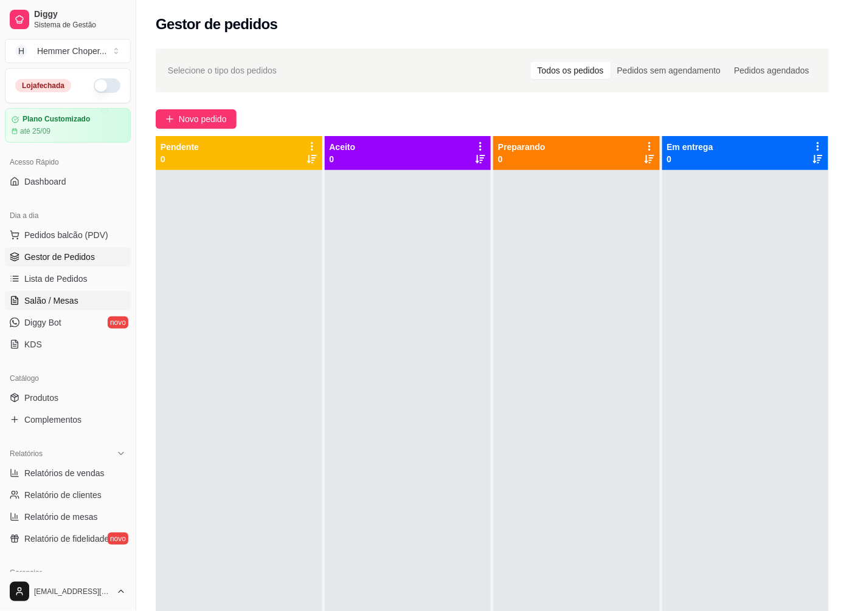
click at [55, 301] on span "Salão / Mesas" at bounding box center [51, 301] width 54 height 12
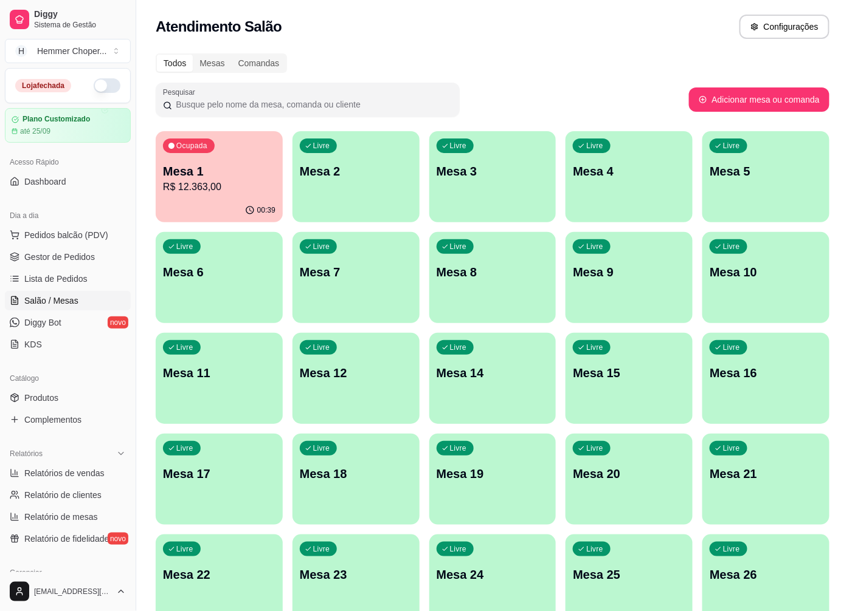
click at [231, 193] on p "R$ 12.363,00" at bounding box center [219, 187] width 112 height 15
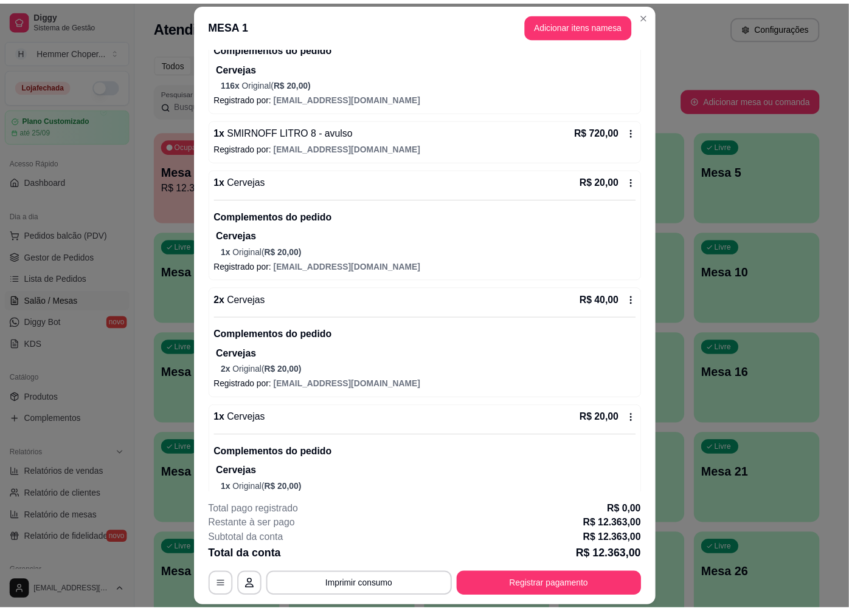
scroll to position [389, 0]
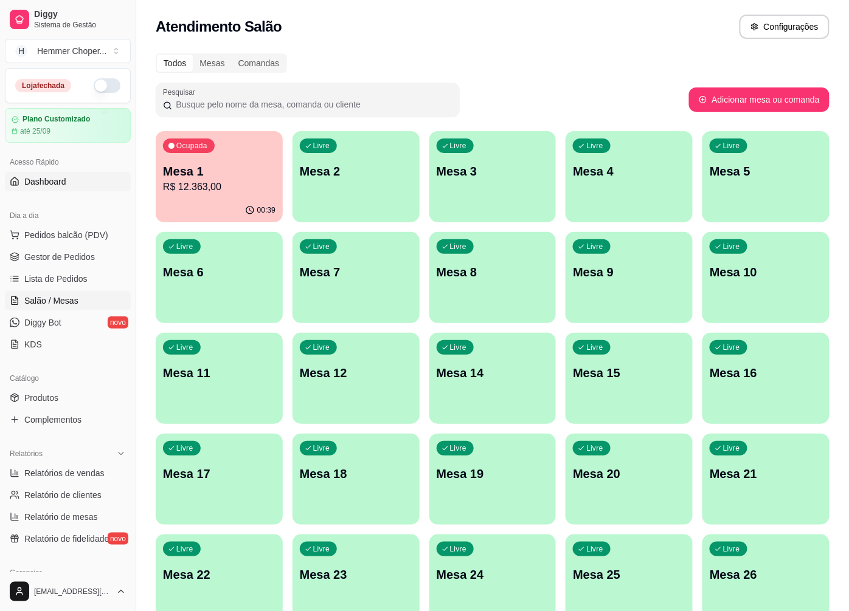
click at [92, 190] on link "Dashboard" at bounding box center [68, 181] width 126 height 19
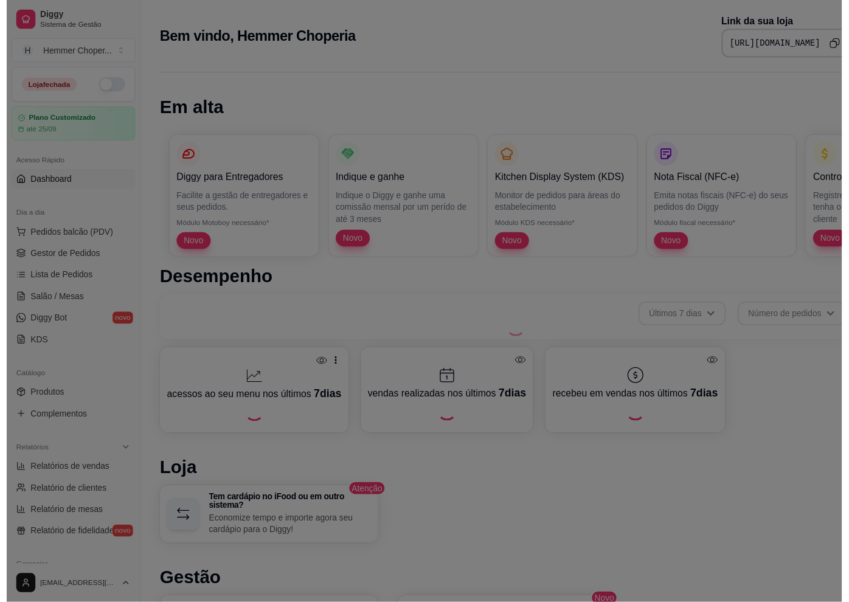
scroll to position [263, 0]
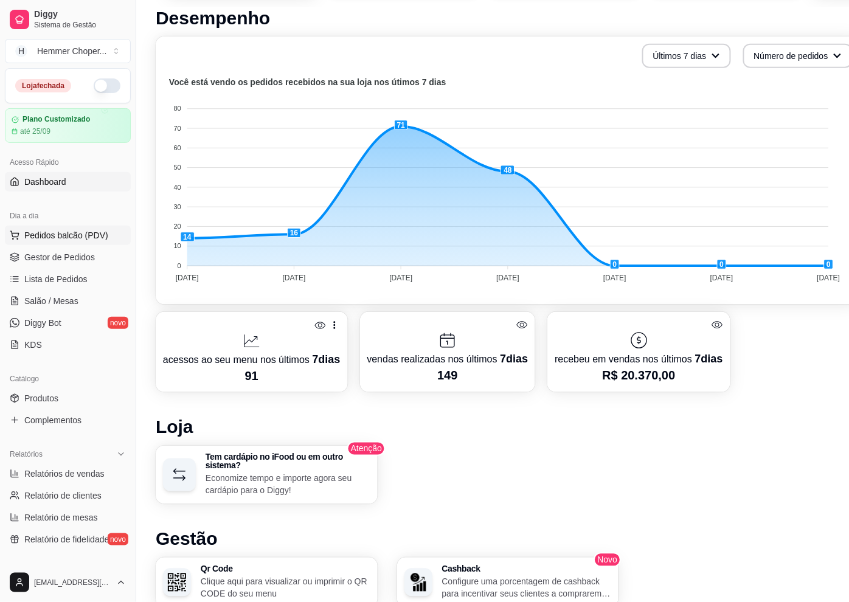
click at [66, 239] on span "Pedidos balcão (PDV)" at bounding box center [66, 235] width 84 height 12
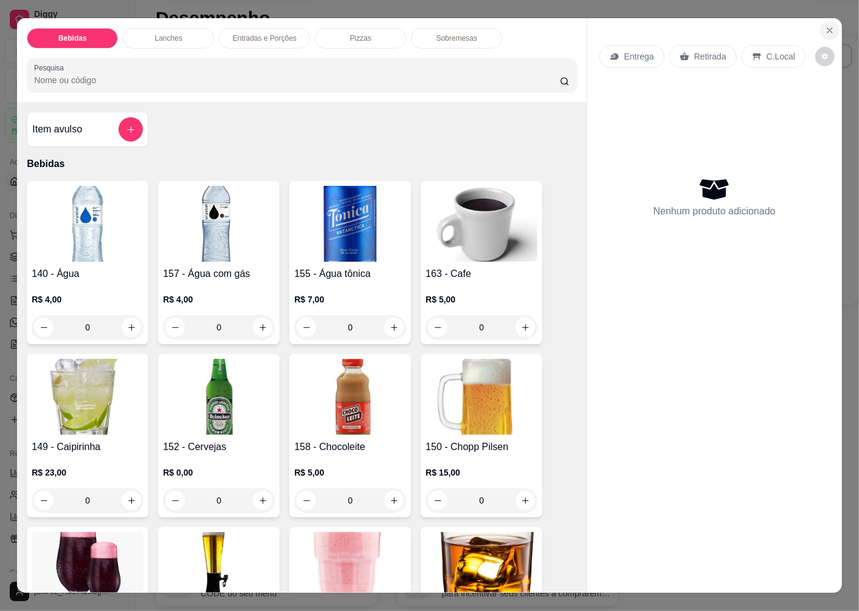
click at [825, 26] on icon "Close" at bounding box center [830, 31] width 10 height 10
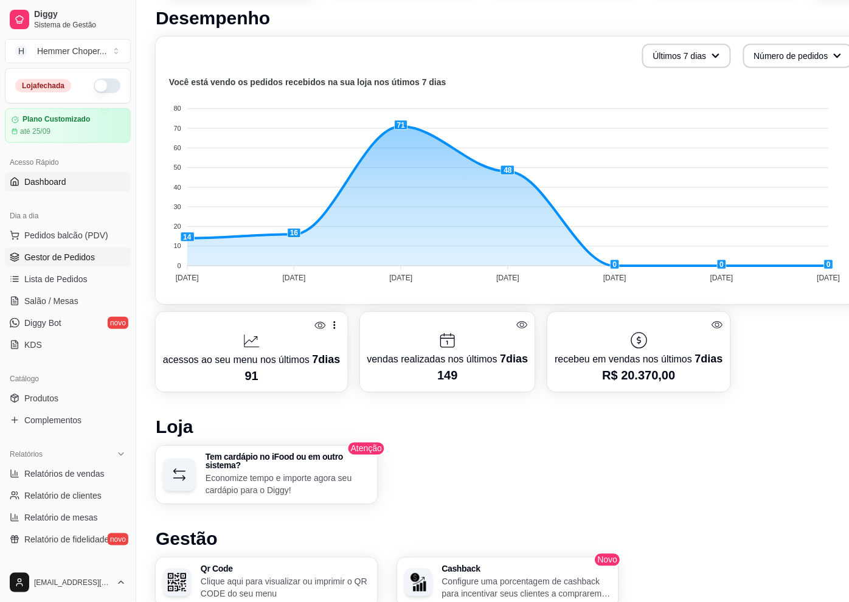
click at [66, 250] on link "Gestor de Pedidos" at bounding box center [68, 256] width 126 height 19
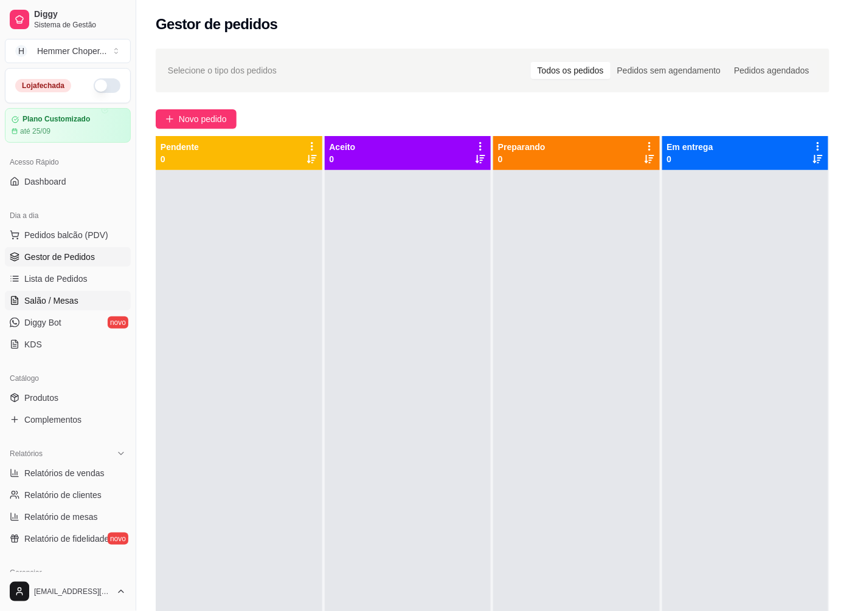
click at [56, 295] on span "Salão / Mesas" at bounding box center [51, 301] width 54 height 12
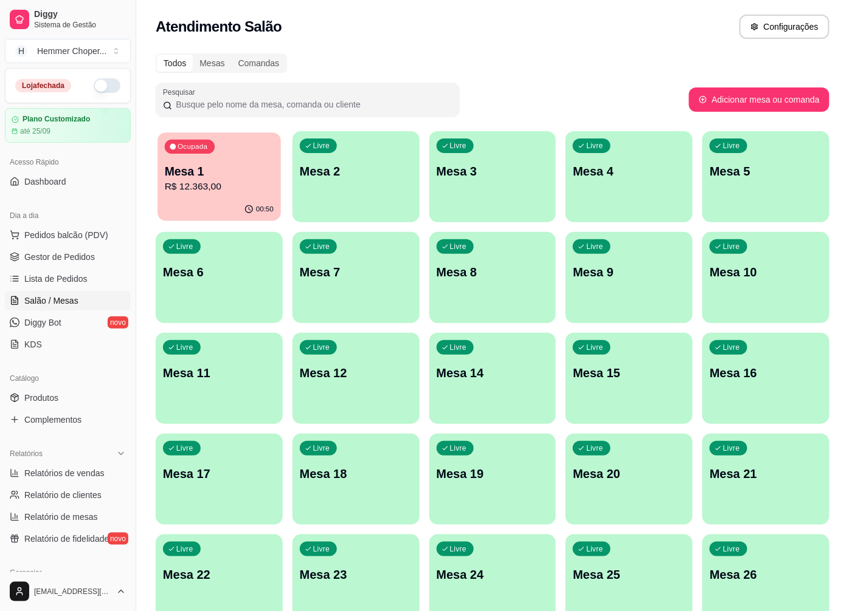
click at [233, 196] on div "Ocupada Mesa 1 R$ 12.363,00" at bounding box center [218, 166] width 123 height 66
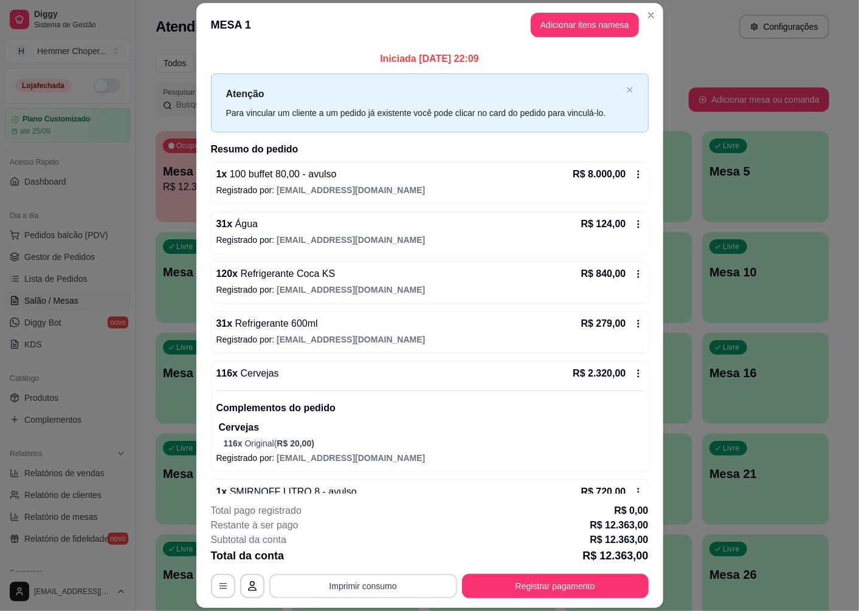
click at [351, 588] on button "Imprimir consumo" at bounding box center [363, 586] width 188 height 24
click at [360, 562] on button "Cozinha" at bounding box center [362, 558] width 88 height 19
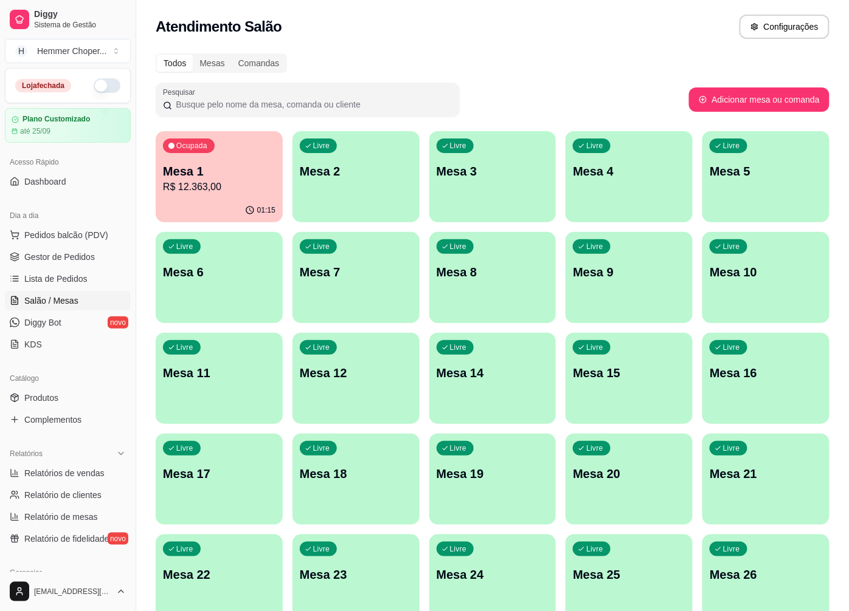
click at [219, 186] on p "R$ 12.363,00" at bounding box center [219, 187] width 112 height 15
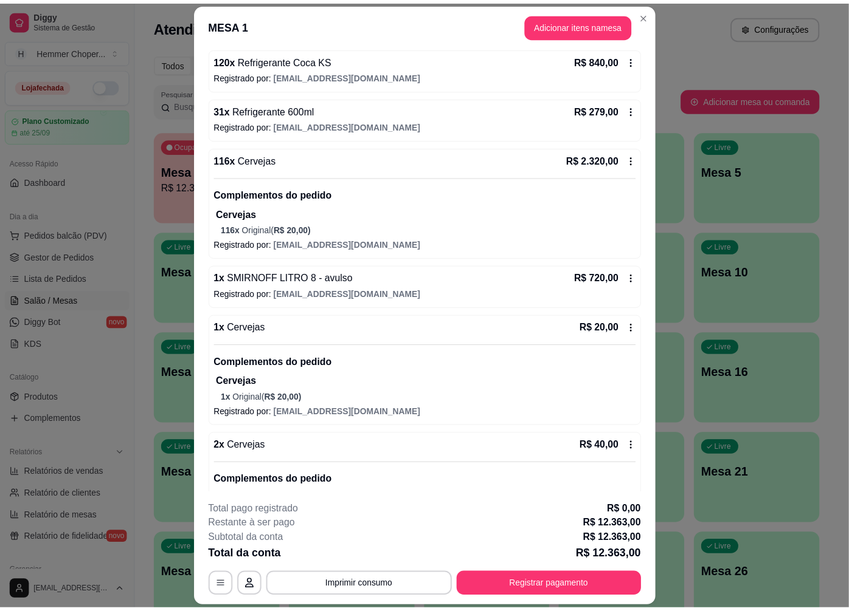
scroll to position [186, 0]
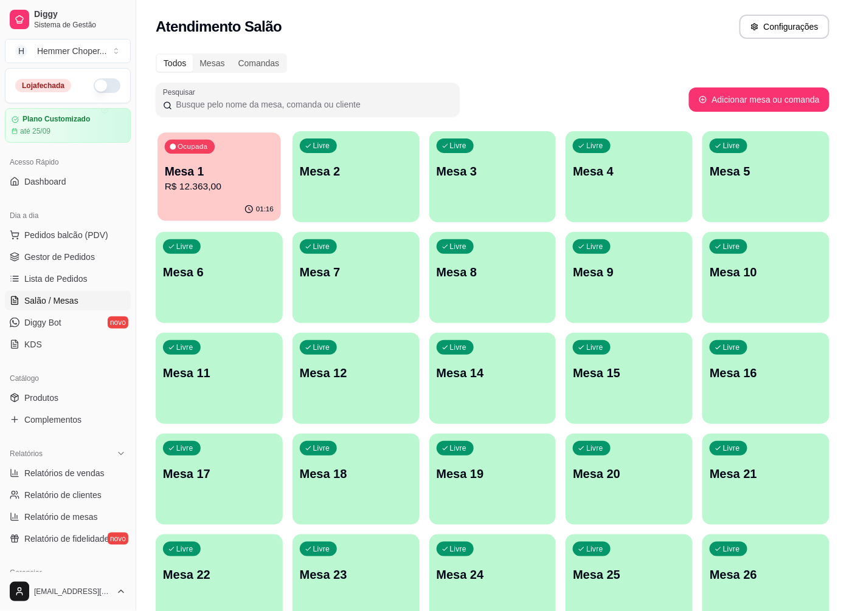
click at [229, 187] on p "R$ 12.363,00" at bounding box center [219, 187] width 109 height 14
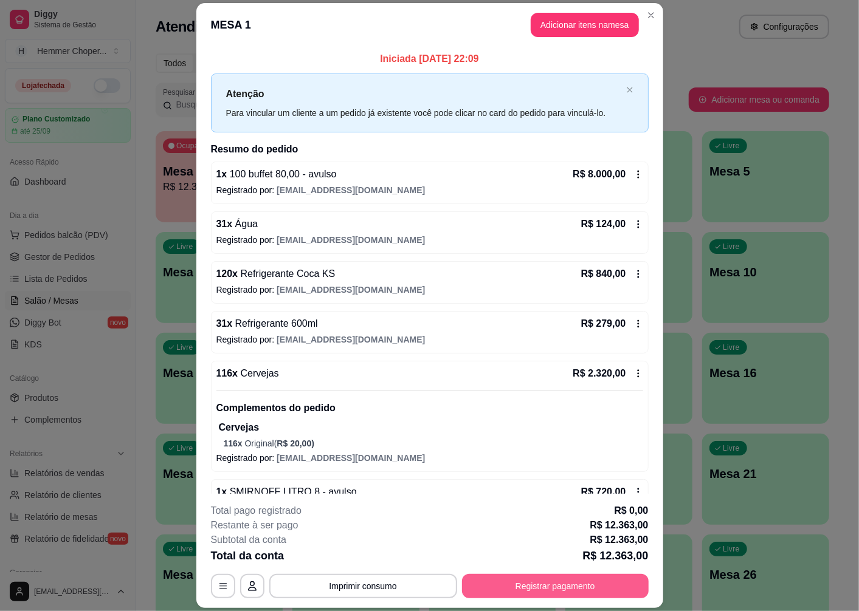
click at [558, 588] on button "Registrar pagamento" at bounding box center [555, 586] width 187 height 24
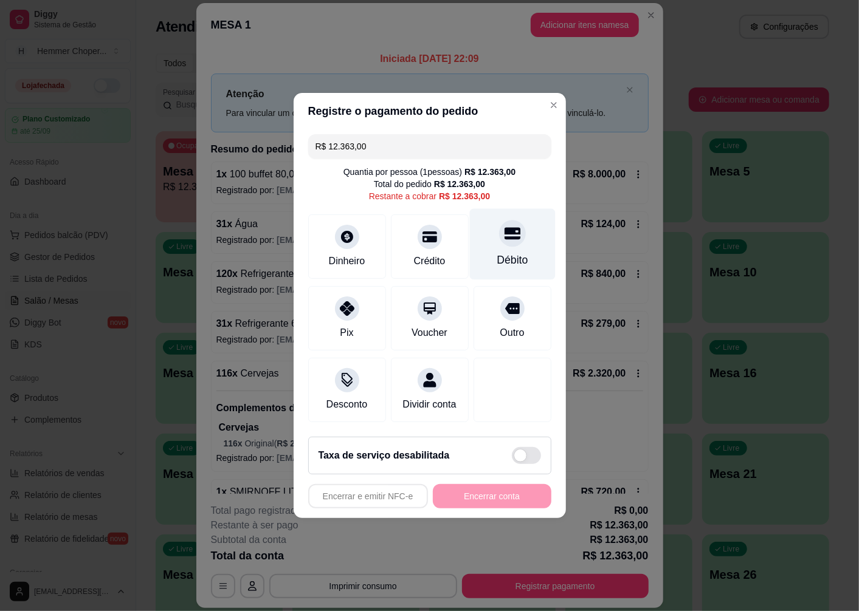
click at [506, 240] on div "Débito" at bounding box center [512, 244] width 86 height 71
type input "R$ 0,00"
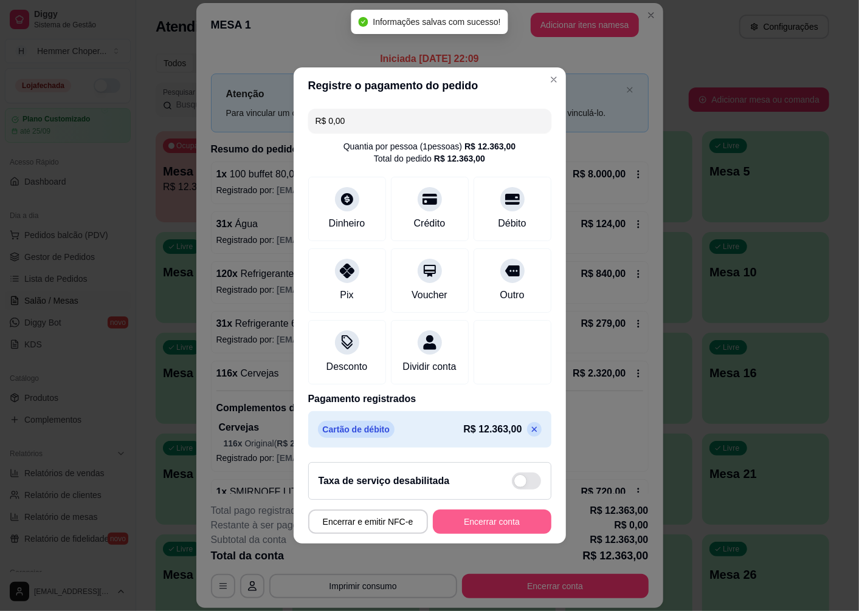
click at [499, 529] on button "Encerrar conta" at bounding box center [492, 522] width 119 height 24
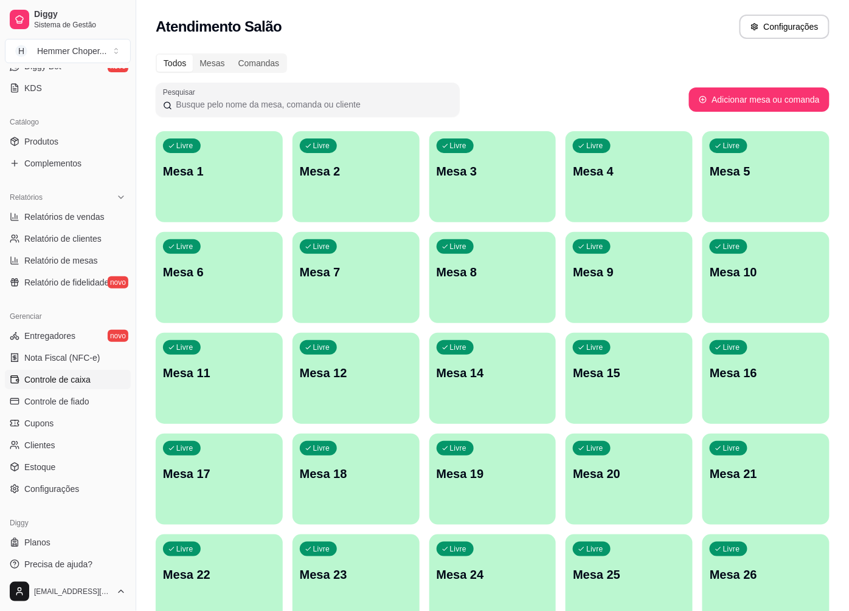
scroll to position [263, 0]
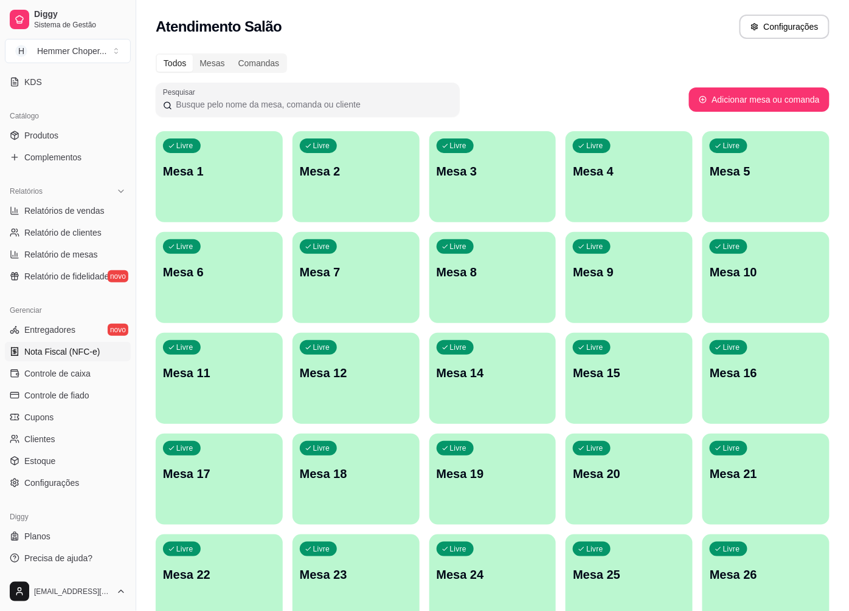
click at [67, 351] on span "Nota Fiscal (NFC-e)" at bounding box center [61, 352] width 75 height 12
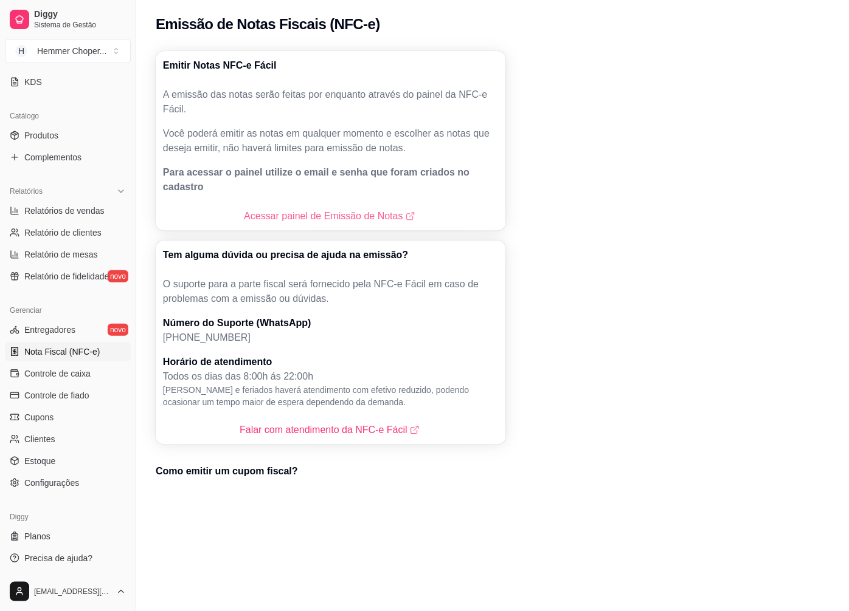
click at [337, 209] on link "Acessar painel de Emissão de Notas" at bounding box center [330, 216] width 173 height 15
click at [83, 214] on span "Relatórios de vendas" at bounding box center [64, 211] width 80 height 12
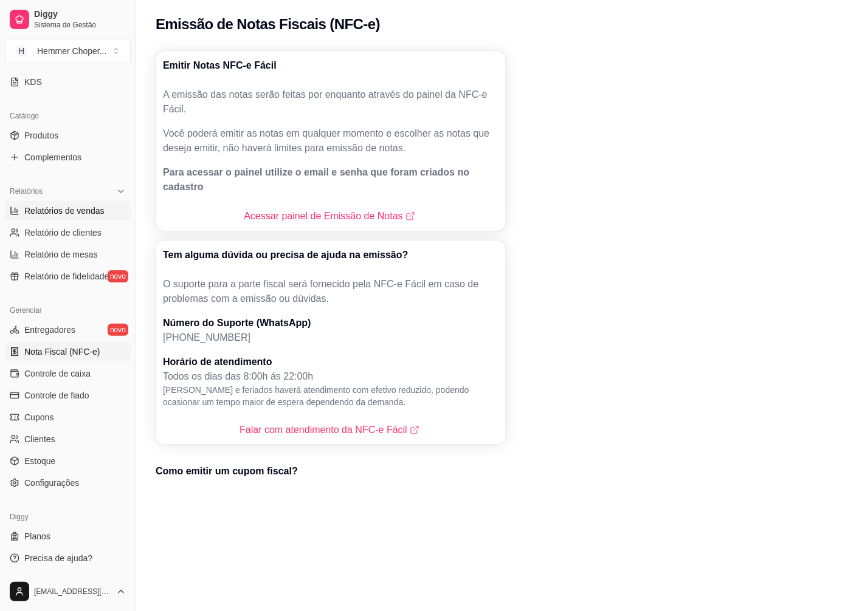
select select "ALL"
select select "0"
